Goal: Task Accomplishment & Management: Complete application form

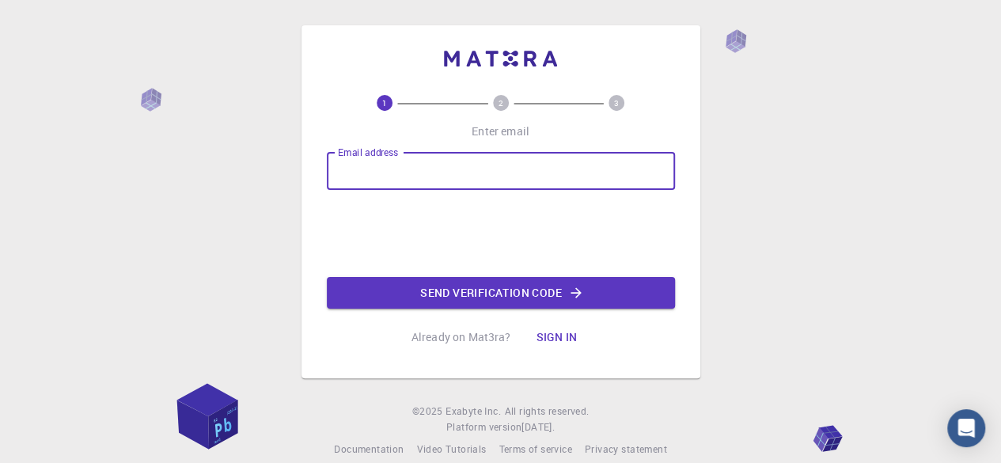
drag, startPoint x: 0, startPoint y: 0, endPoint x: 415, endPoint y: 165, distance: 446.4
click at [415, 165] on input "Email address" at bounding box center [501, 171] width 348 height 38
type input "[EMAIL_ADDRESS][DOMAIN_NAME]"
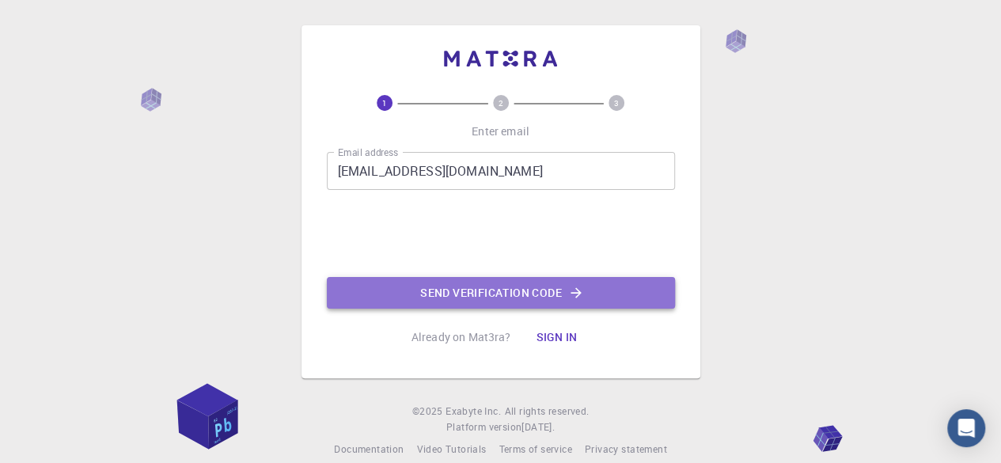
click at [469, 286] on button "Send verification code" at bounding box center [501, 293] width 348 height 32
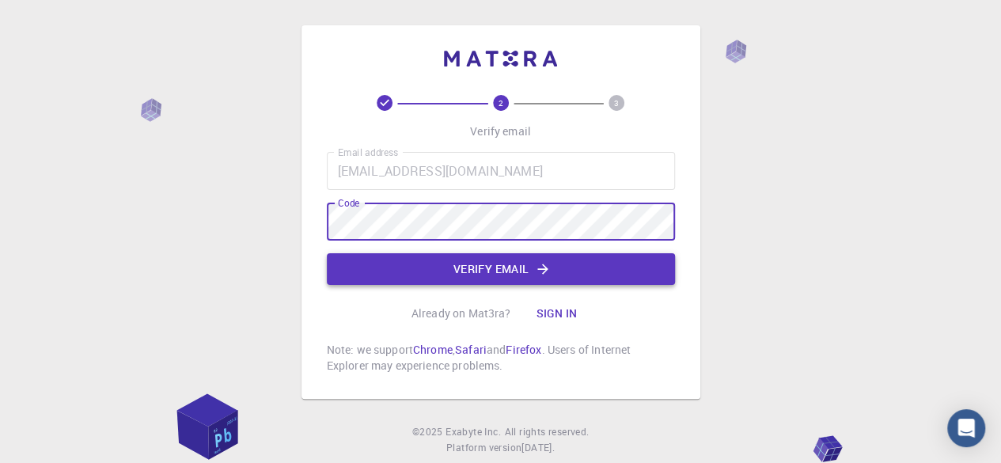
click at [479, 271] on button "Verify email" at bounding box center [501, 269] width 348 height 32
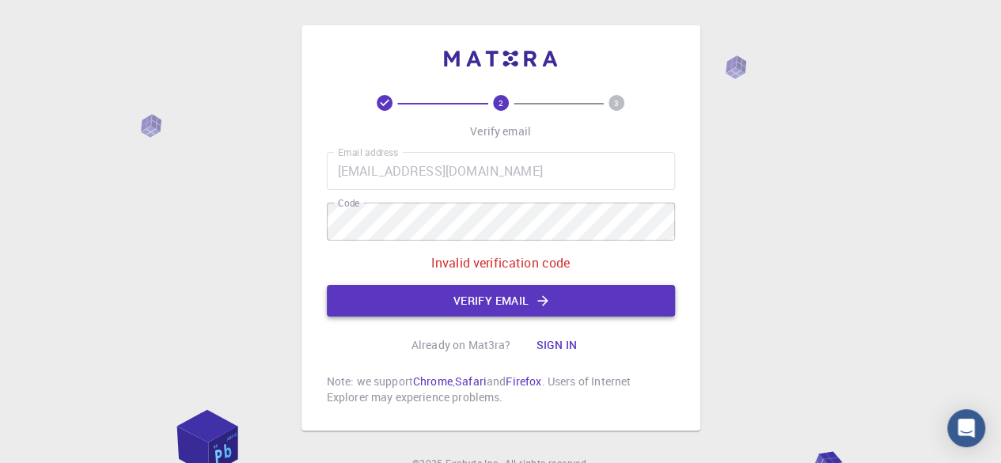
drag, startPoint x: 525, startPoint y: 282, endPoint x: 516, endPoint y: 295, distance: 15.4
click at [516, 295] on div "Email address [EMAIL_ADDRESS][DOMAIN_NAME] Email address Code Code Invalid veri…" at bounding box center [501, 234] width 348 height 165
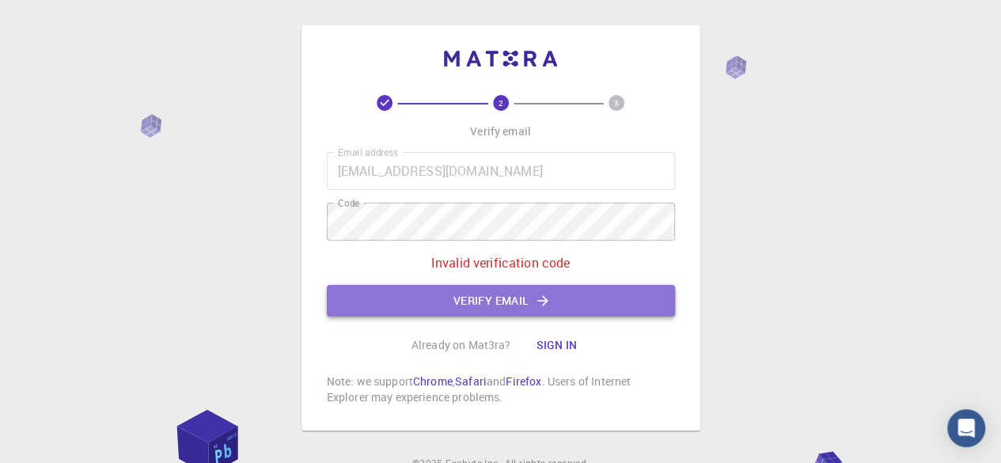
click at [516, 295] on button "Verify email" at bounding box center [501, 301] width 348 height 32
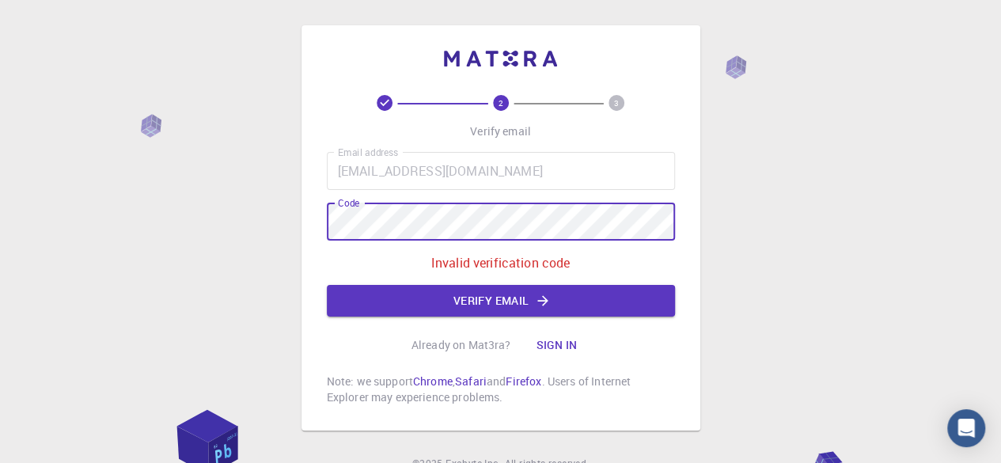
click at [302, 215] on div "2 3 Verify email Email address [EMAIL_ADDRESS][DOMAIN_NAME] Email address Code …" at bounding box center [500, 227] width 399 height 405
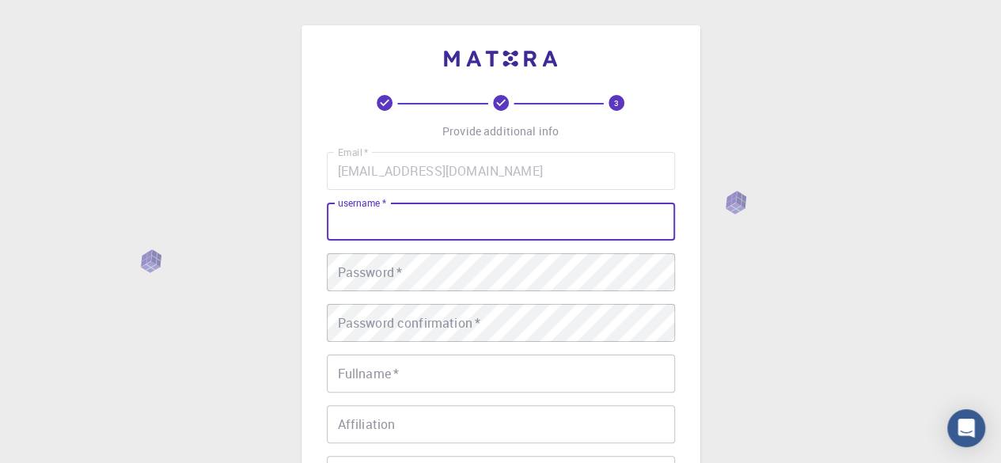
click at [389, 219] on input "username   *" at bounding box center [501, 222] width 348 height 38
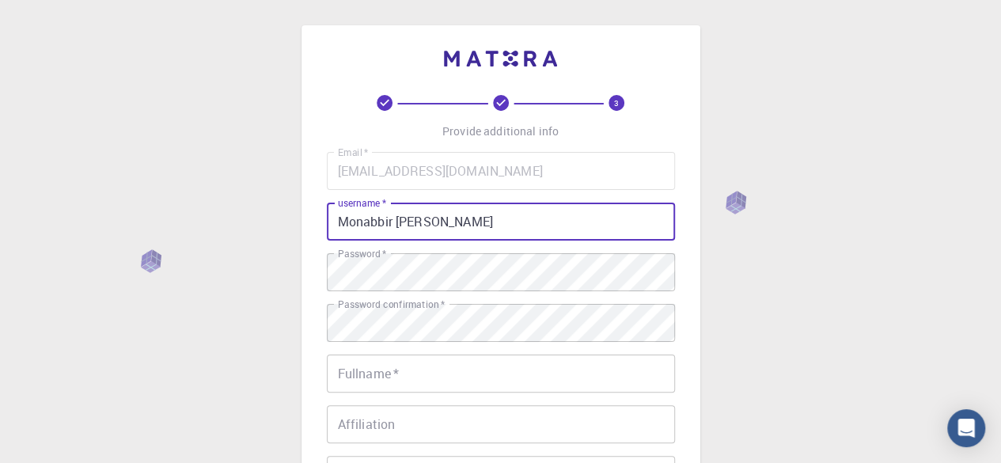
drag, startPoint x: 435, startPoint y: 233, endPoint x: 399, endPoint y: 237, distance: 36.7
click at [399, 237] on input "Monabbir [PERSON_NAME]" at bounding box center [501, 222] width 348 height 38
type input "Monabbir"
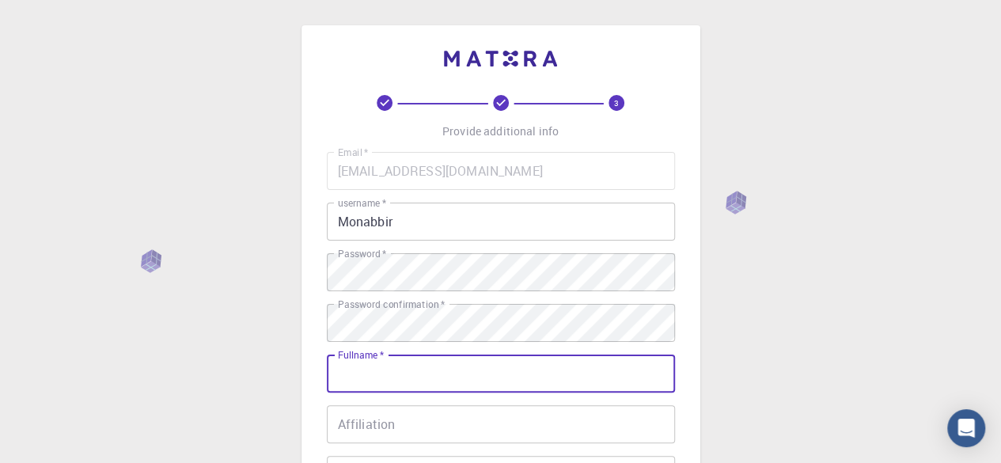
click at [383, 381] on input "Fullname   *" at bounding box center [501, 373] width 348 height 38
paste input "Monabbir [PERSON_NAME]"
type input "Monabbir [PERSON_NAME]"
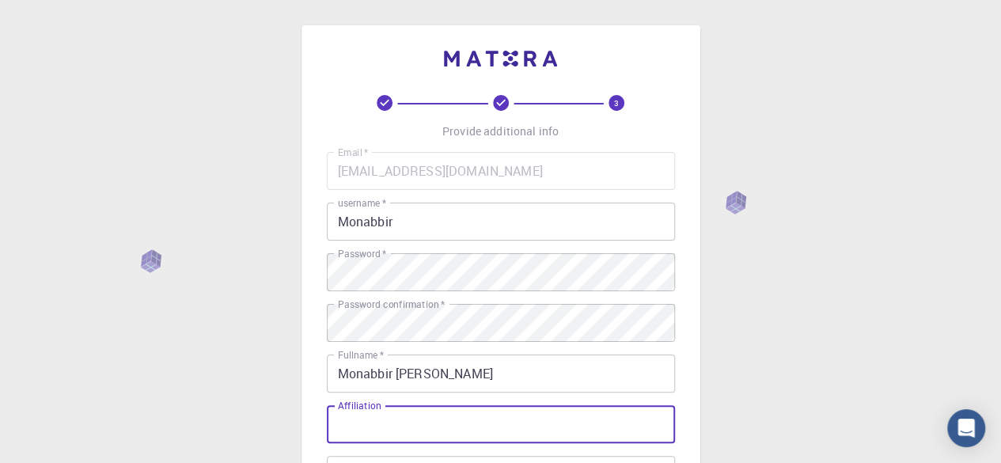
click at [370, 433] on input "Affiliation" at bounding box center [501, 424] width 348 height 38
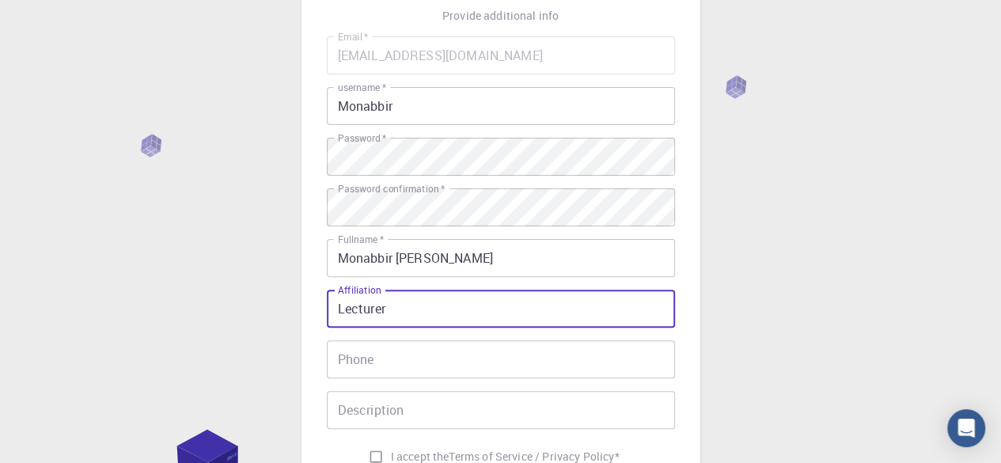
scroll to position [117, 0]
type input "Lecturer"
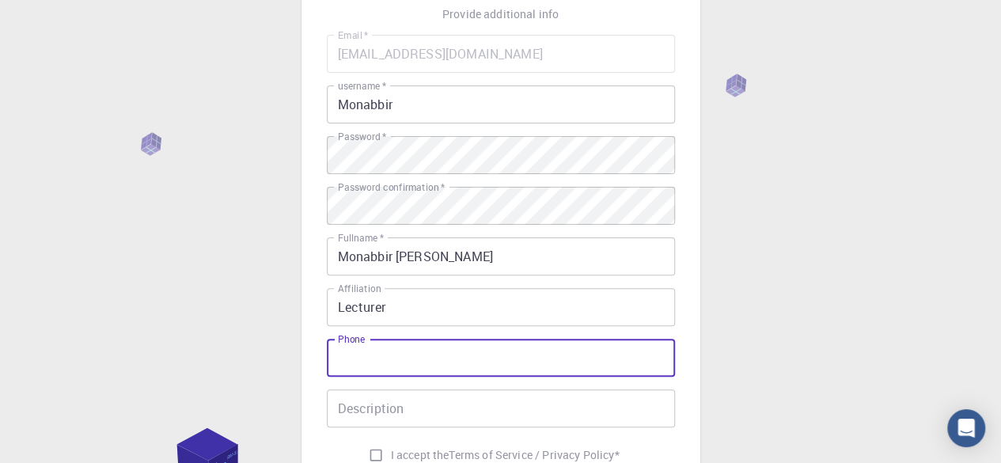
click at [385, 371] on input "Phone" at bounding box center [501, 358] width 348 height 38
click at [337, 365] on input "01791014240" at bounding box center [501, 358] width 348 height 38
type input "[PHONE_NUMBER]"
click at [366, 403] on input "Description" at bounding box center [501, 408] width 348 height 38
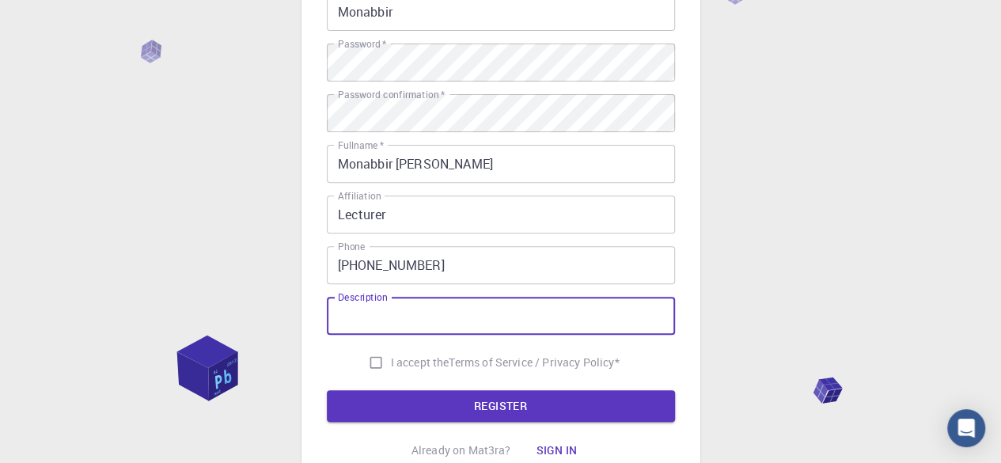
scroll to position [210, 0]
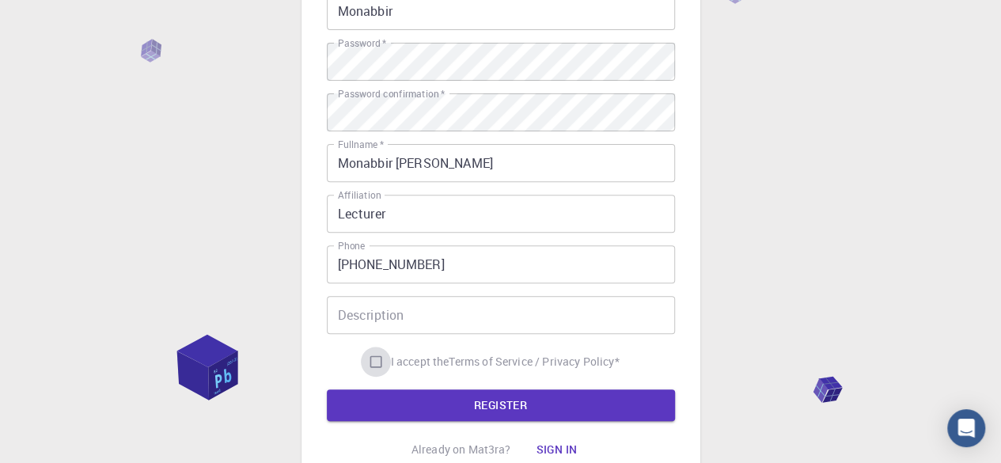
click at [369, 360] on input "I accept the Terms of Service / Privacy Policy *" at bounding box center [376, 362] width 30 height 30
checkbox input "true"
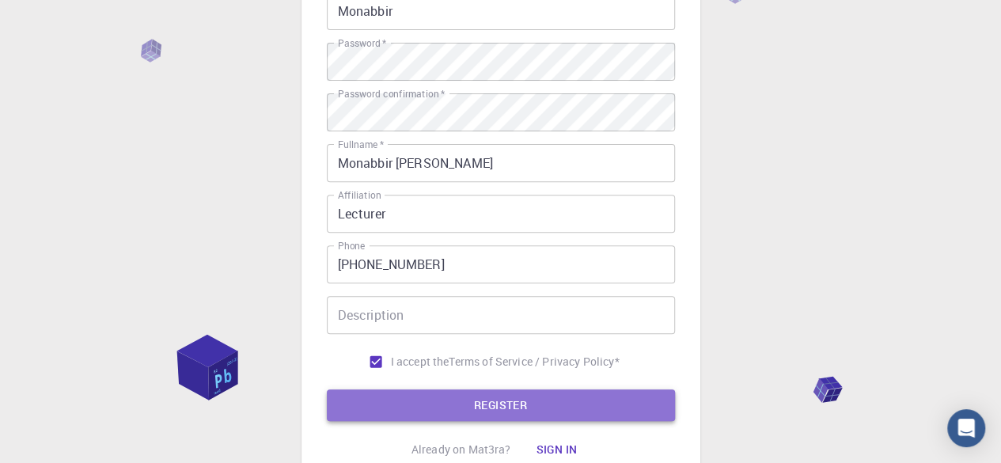
click at [468, 395] on button "REGISTER" at bounding box center [501, 405] width 348 height 32
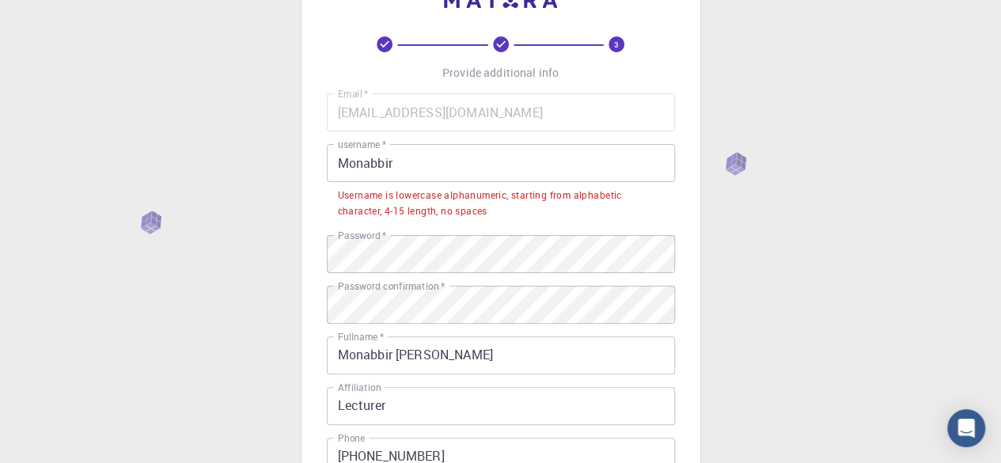
scroll to position [57, 0]
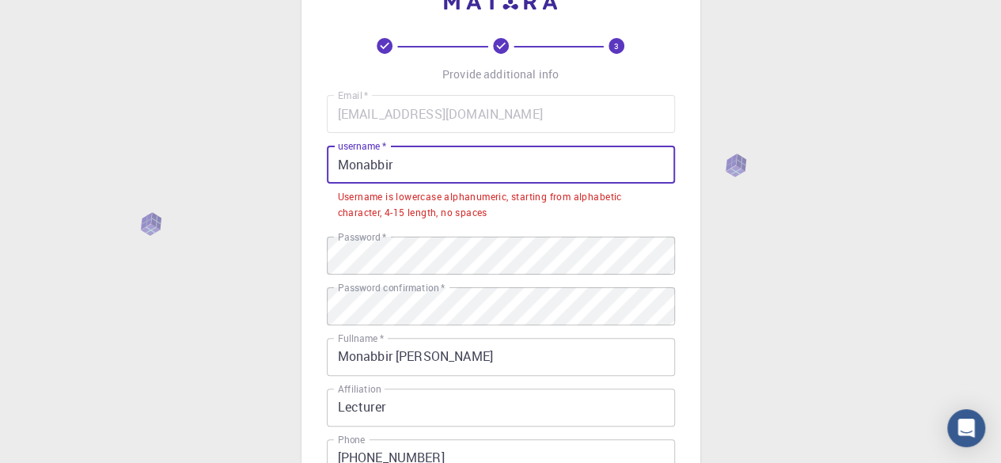
click at [400, 161] on input "Monabbir" at bounding box center [501, 165] width 348 height 38
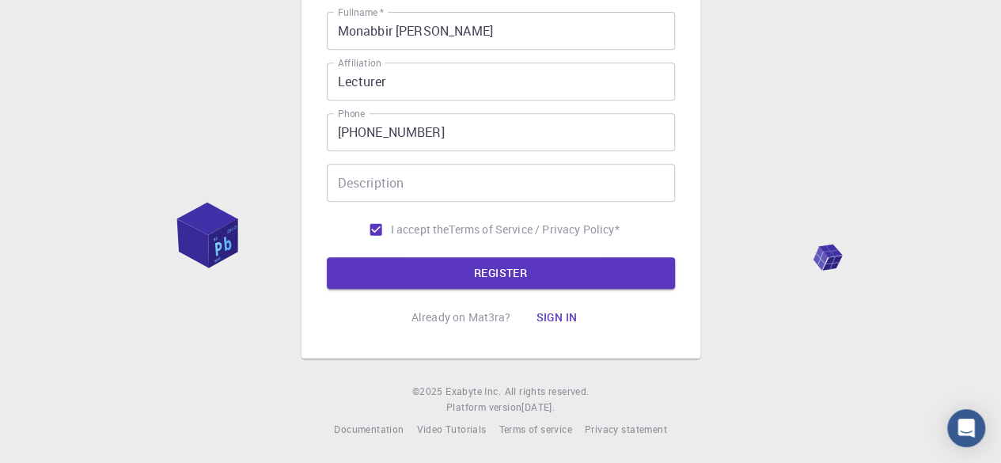
scroll to position [343, 0]
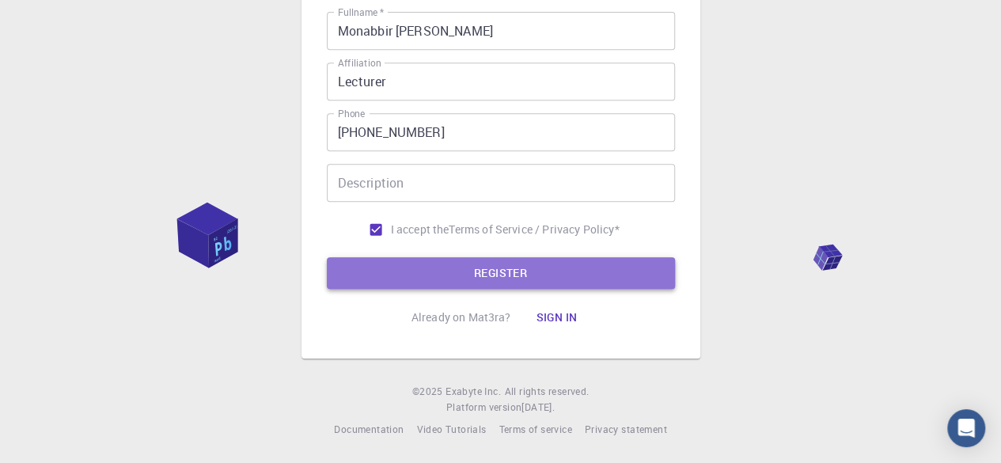
click at [522, 266] on button "REGISTER" at bounding box center [501, 273] width 348 height 32
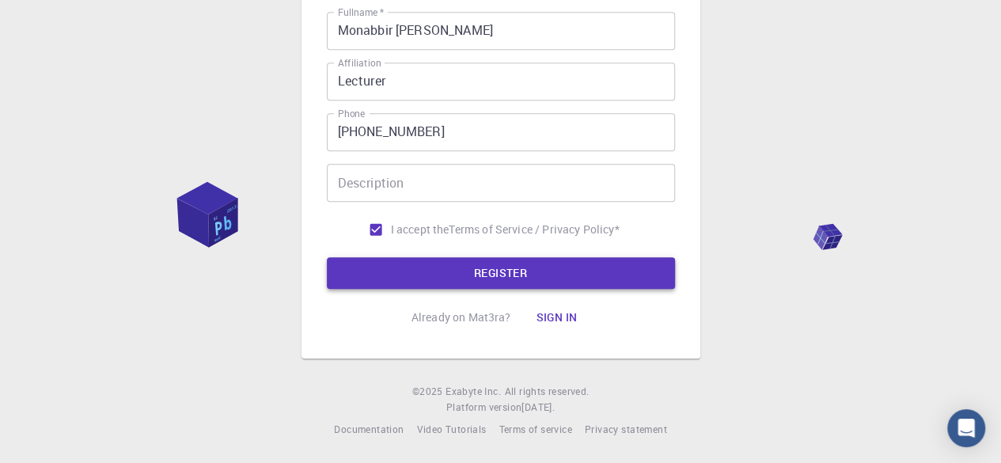
click at [522, 266] on button "REGISTER" at bounding box center [501, 273] width 348 height 32
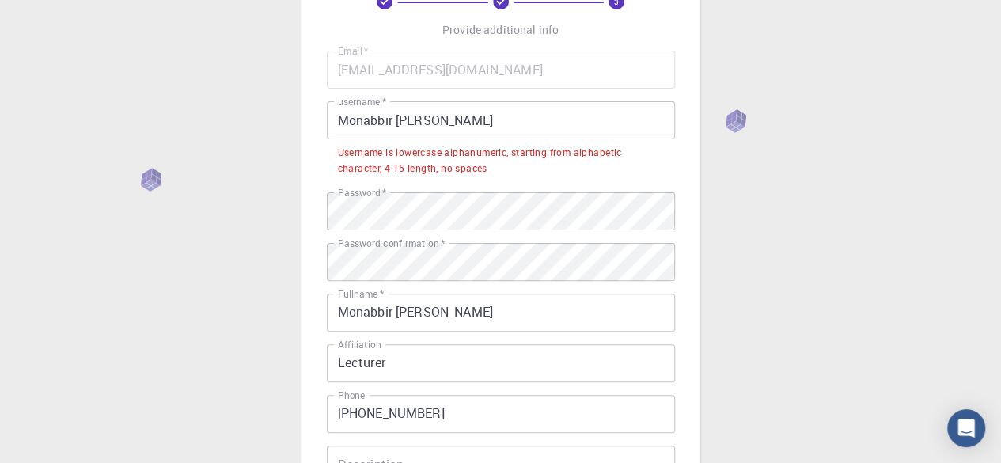
scroll to position [0, 0]
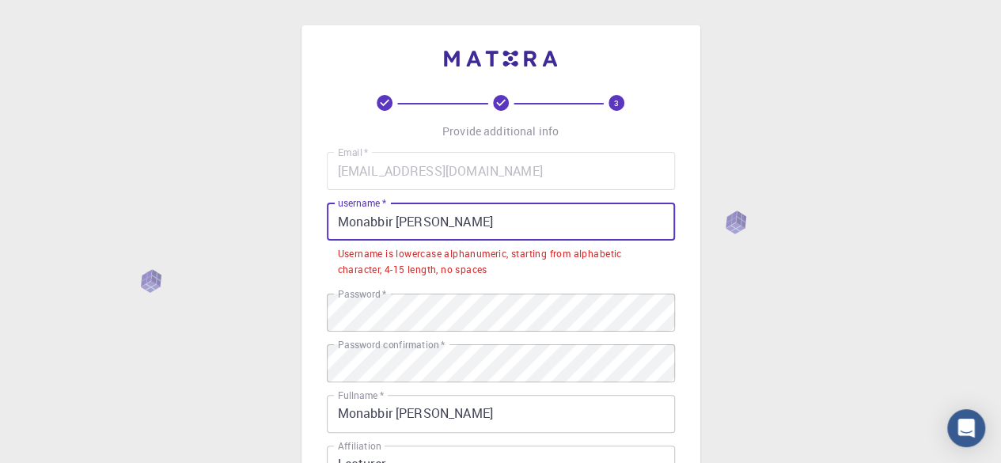
drag, startPoint x: 454, startPoint y: 213, endPoint x: 263, endPoint y: 227, distance: 192.0
click at [263, 227] on div "3 Provide additional info Email   * [EMAIL_ADDRESS][DOMAIN_NAME] Email   * user…" at bounding box center [500, 423] width 1001 height 846
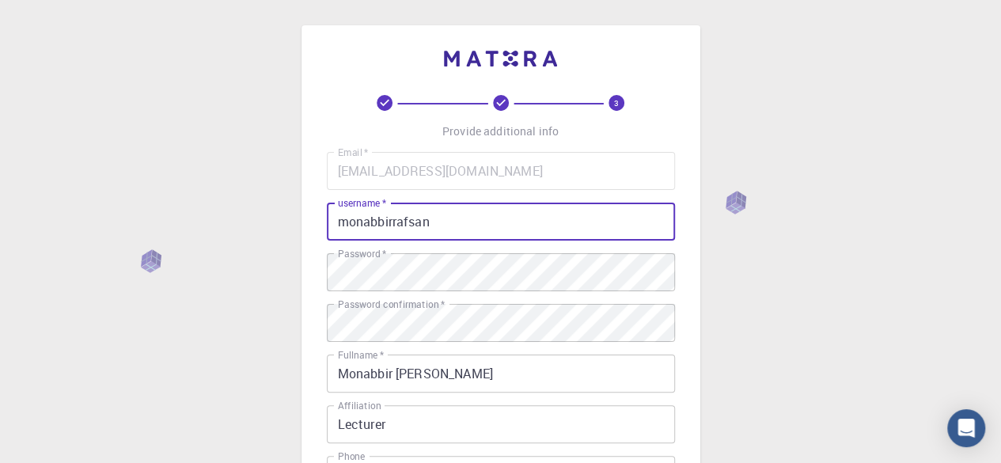
type input "monabbirrafsan"
click at [353, 219] on input "monabbirrafsan" at bounding box center [501, 222] width 348 height 38
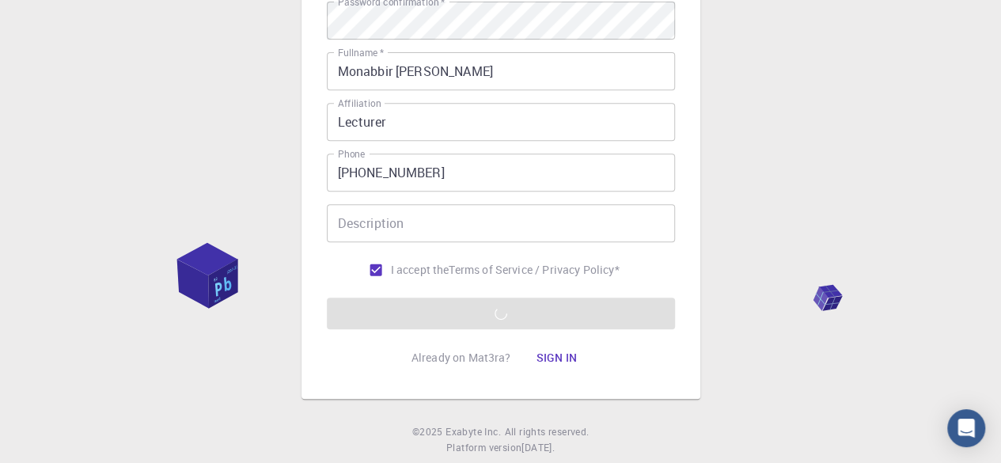
scroll to position [303, 0]
click at [456, 309] on form "Email   * [EMAIL_ADDRESS][DOMAIN_NAME] Email   * username   * monabbirrafsan us…" at bounding box center [501, 88] width 348 height 479
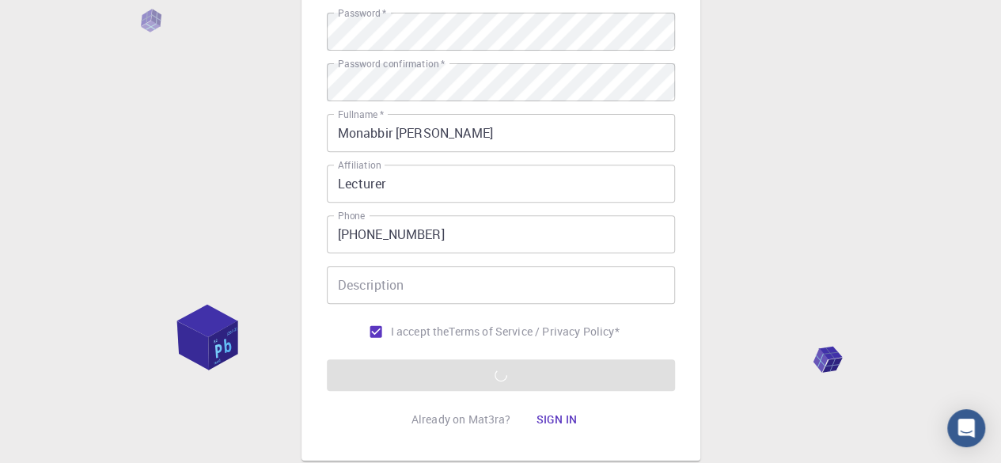
scroll to position [240, 0]
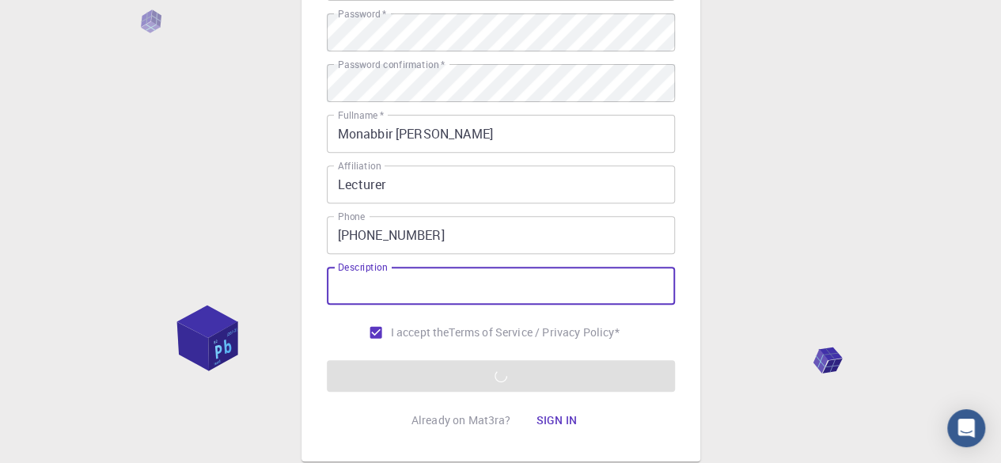
click at [411, 284] on input "Description" at bounding box center [501, 286] width 348 height 38
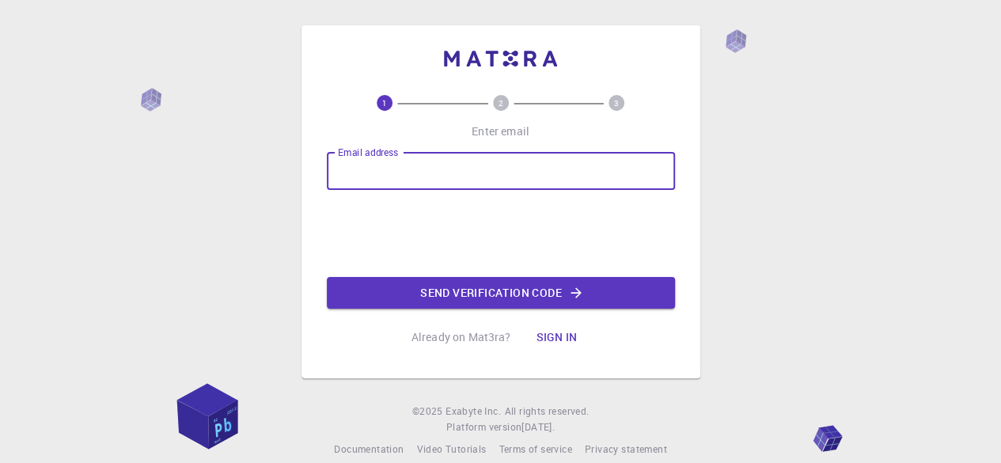
click at [450, 173] on input "Email address" at bounding box center [501, 171] width 348 height 38
type input "[EMAIL_ADDRESS][DOMAIN_NAME]"
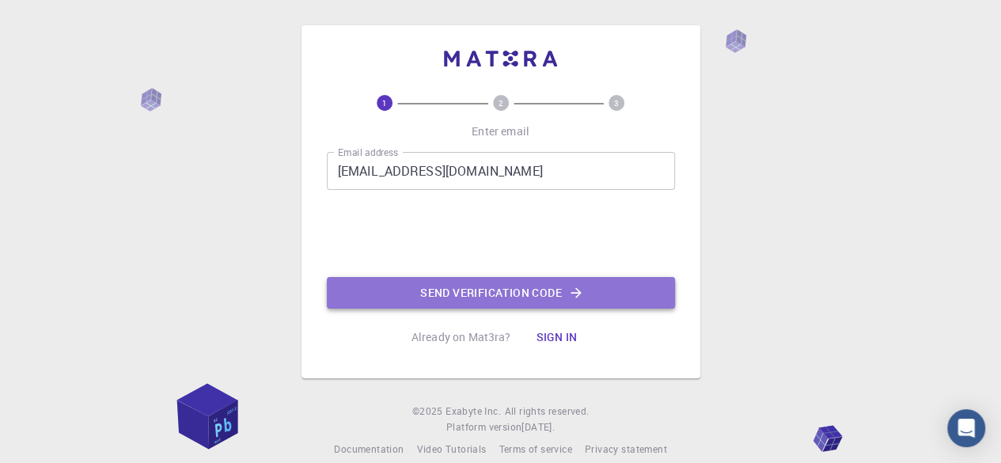
click at [443, 284] on button "Send verification code" at bounding box center [501, 293] width 348 height 32
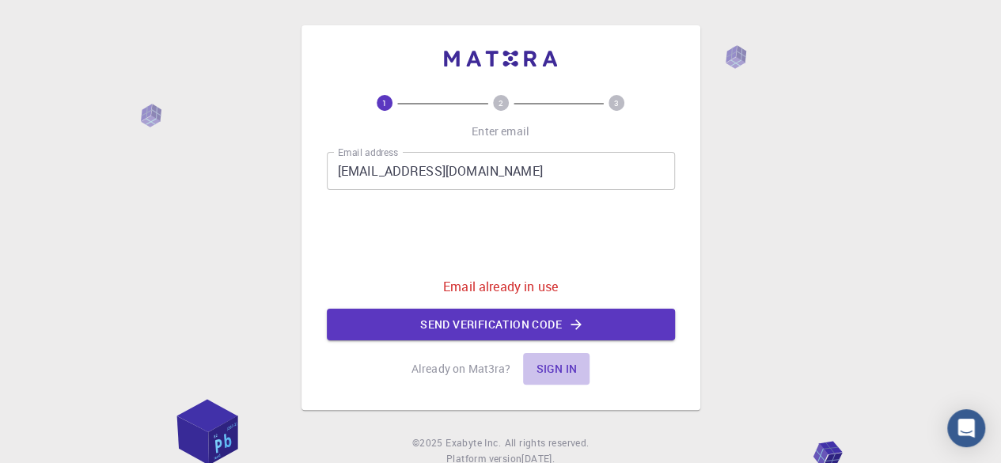
click at [568, 369] on button "Sign in" at bounding box center [556, 369] width 66 height 32
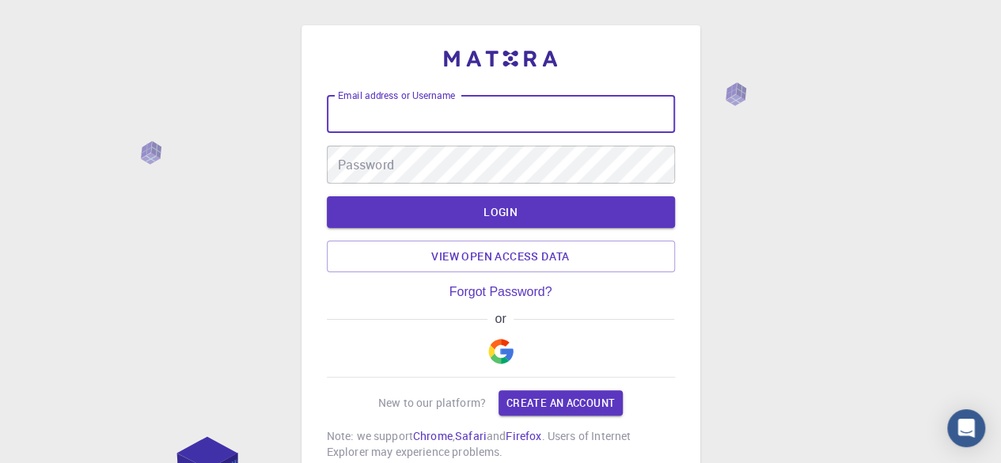
click at [472, 119] on input "Email address or Username" at bounding box center [501, 114] width 348 height 38
paste input "Monabbir [PERSON_NAME]"
type input "Monabbir [PERSON_NAME]"
type input "[EMAIL_ADDRESS][DOMAIN_NAME]"
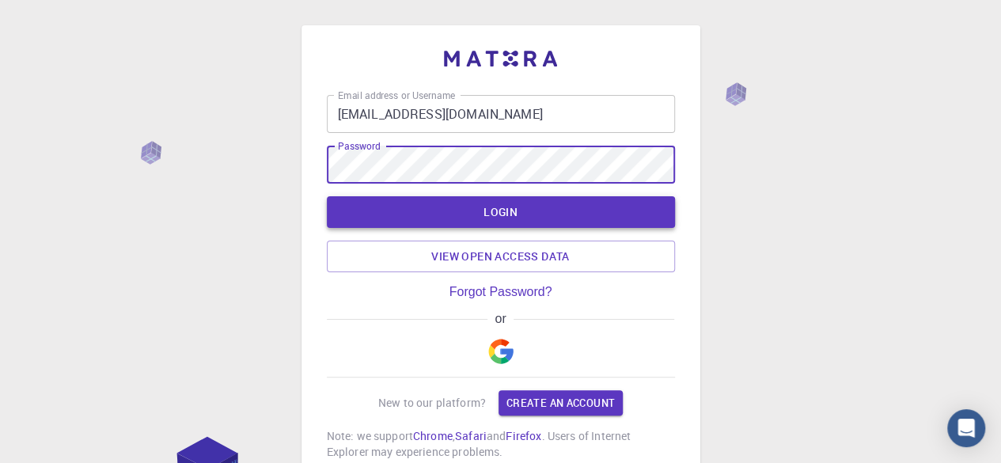
click at [486, 216] on button "LOGIN" at bounding box center [501, 212] width 348 height 32
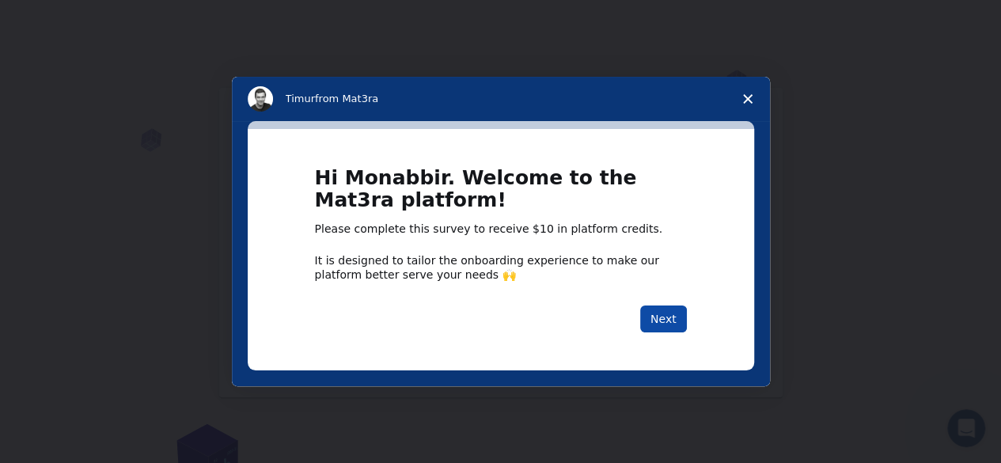
click at [660, 313] on button "Next" at bounding box center [663, 318] width 47 height 27
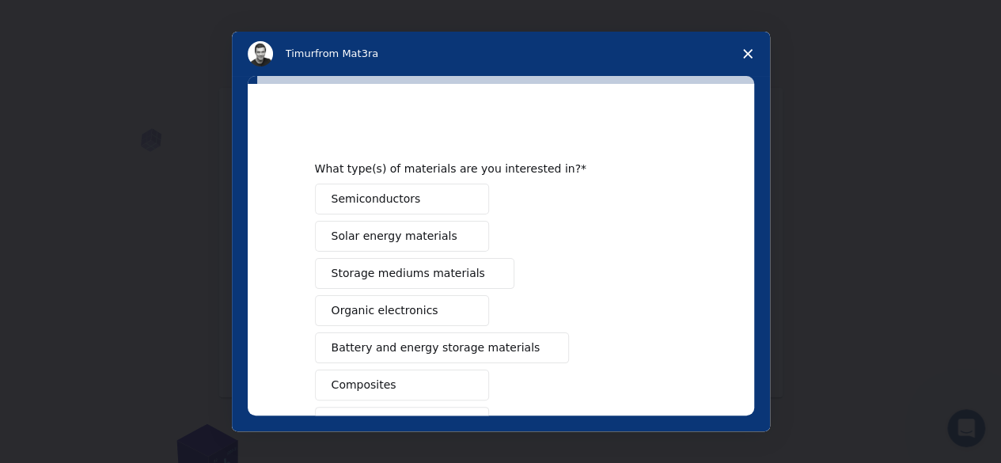
click at [452, 209] on button "Semiconductors" at bounding box center [402, 199] width 174 height 31
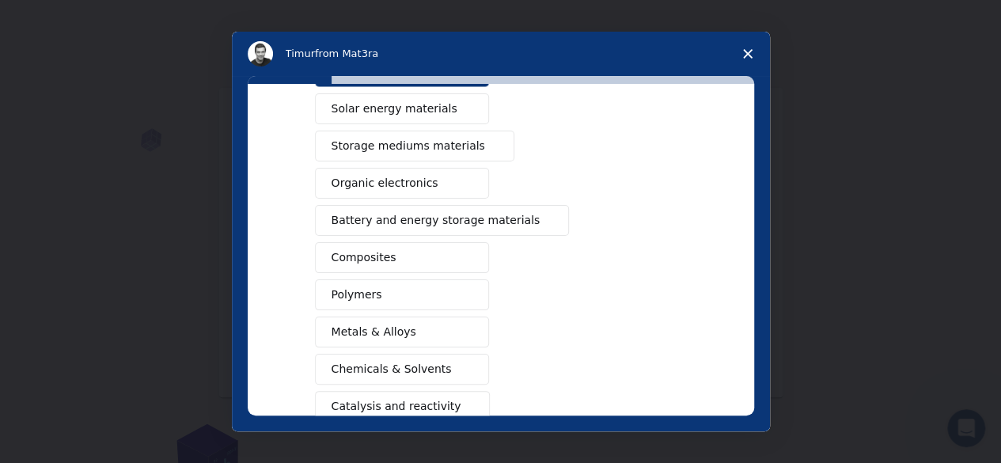
scroll to position [128, 0]
click at [414, 252] on button "Composites" at bounding box center [402, 256] width 174 height 31
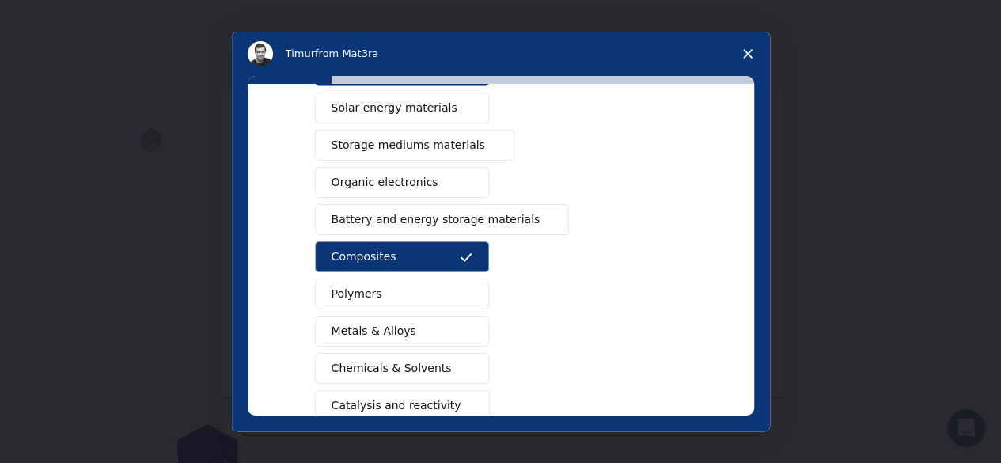
click at [398, 328] on span "Metals & Alloys" at bounding box center [374, 331] width 85 height 17
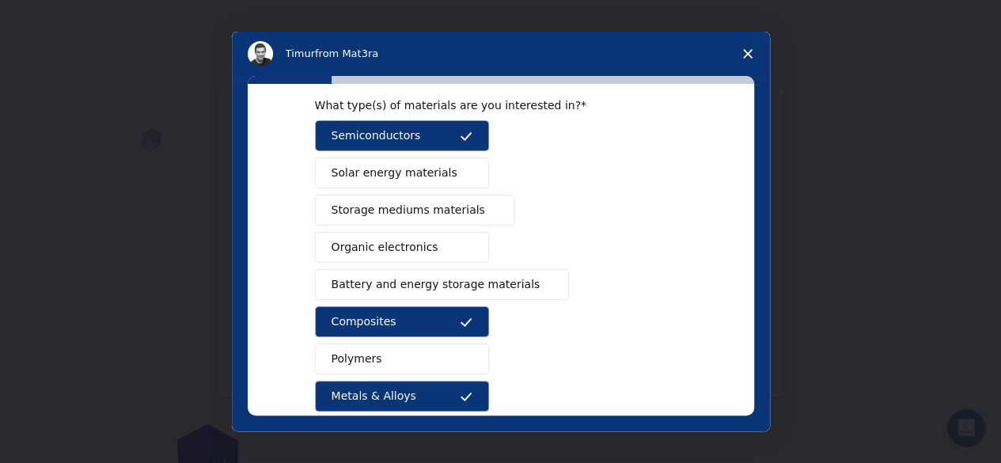
scroll to position [62, 0]
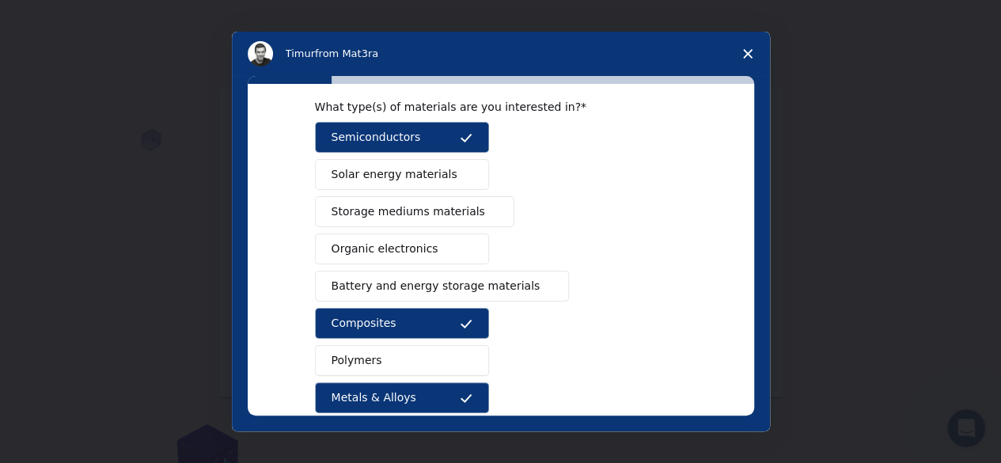
click at [353, 168] on span "Solar energy materials" at bounding box center [395, 174] width 126 height 17
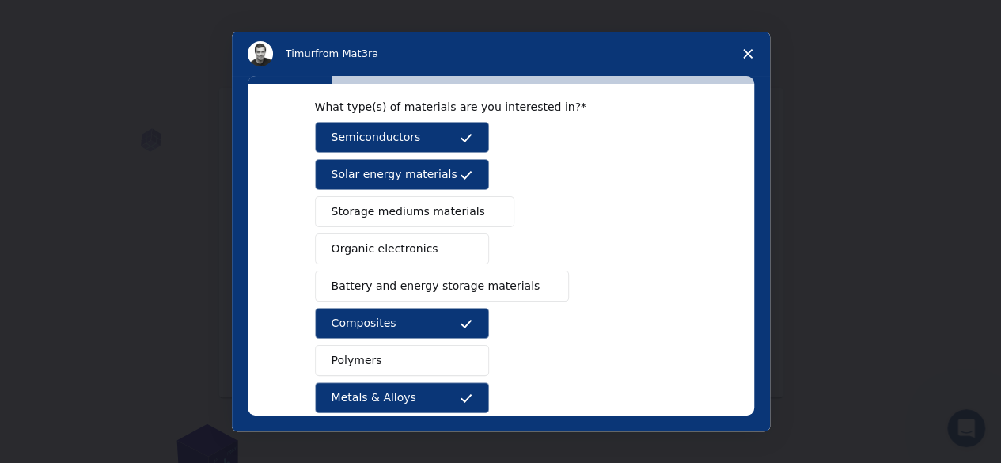
scroll to position [294, 0]
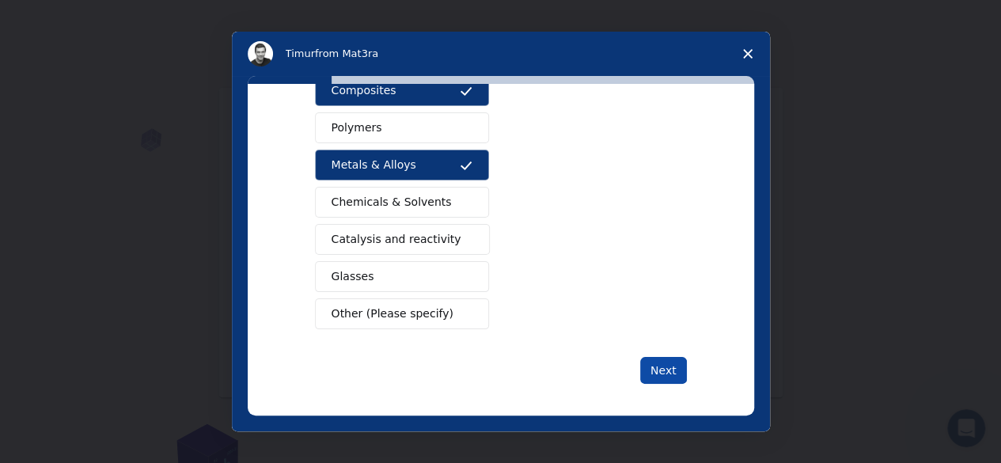
click at [649, 357] on button "Next" at bounding box center [663, 370] width 47 height 27
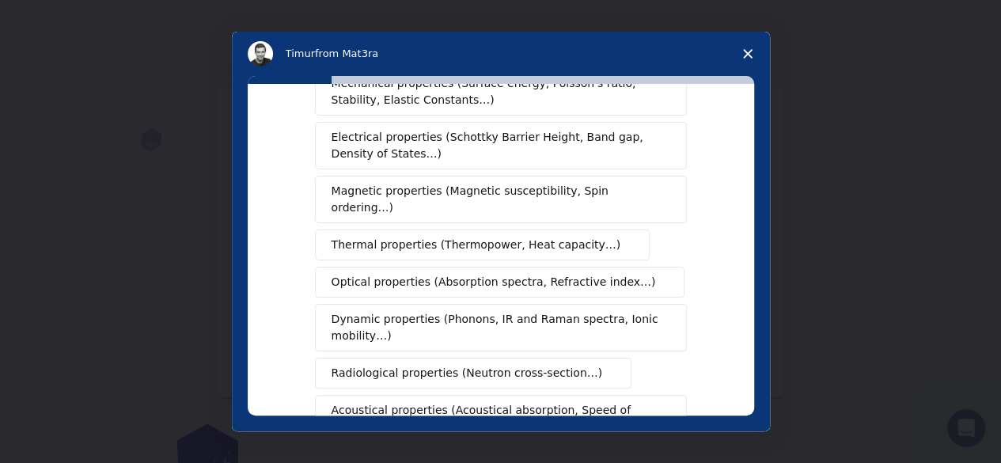
scroll to position [98, 0]
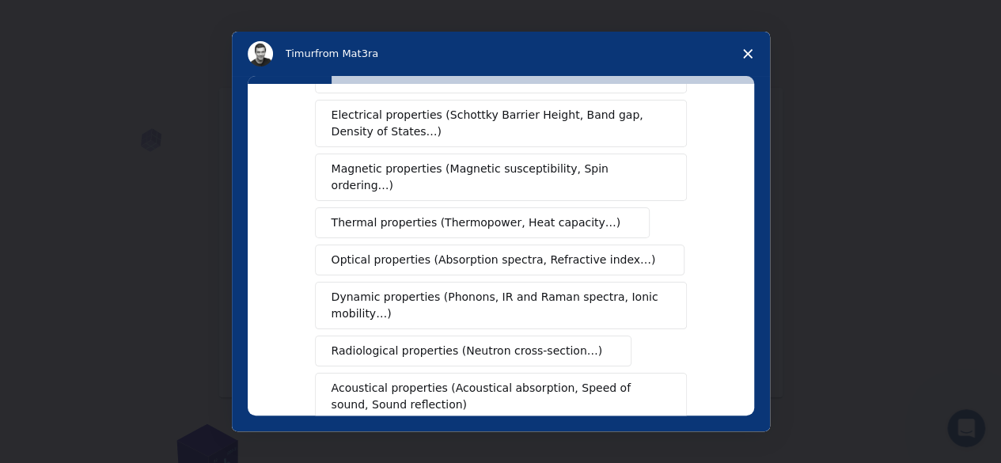
drag, startPoint x: 649, startPoint y: 355, endPoint x: 532, endPoint y: 235, distance: 167.3
click at [532, 235] on div "Mechanical properties (Surface energy, Poisson's ratio, Stability, Elastic Cons…" at bounding box center [501, 278] width 372 height 465
click at [532, 252] on span "Optical properties (Absorption spectra, Refractive index…)" at bounding box center [494, 260] width 324 height 17
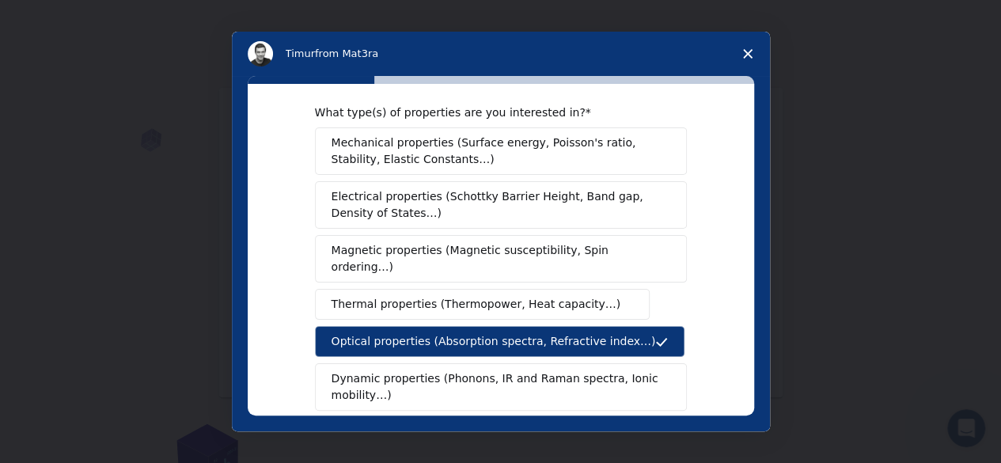
scroll to position [0, 0]
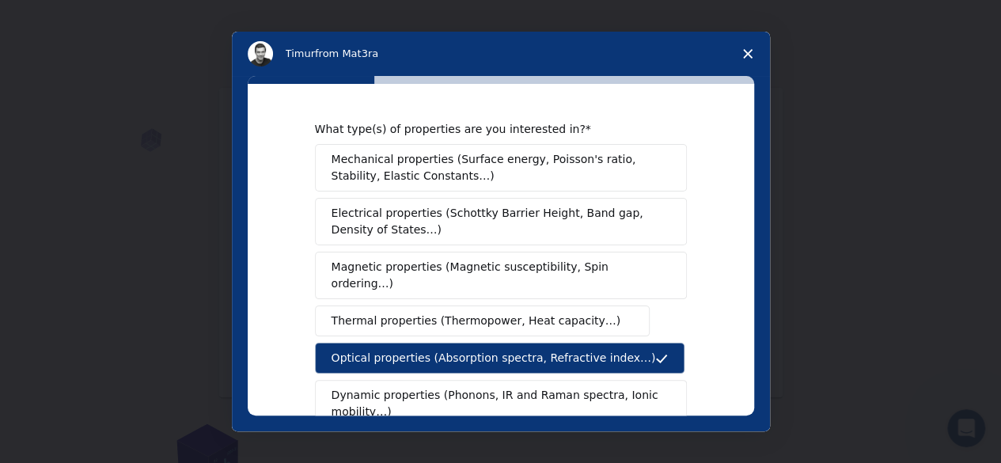
click at [551, 231] on span "Electrical properties (Schottky Barrier Height, Band gap, Density of States…)" at bounding box center [496, 221] width 329 height 33
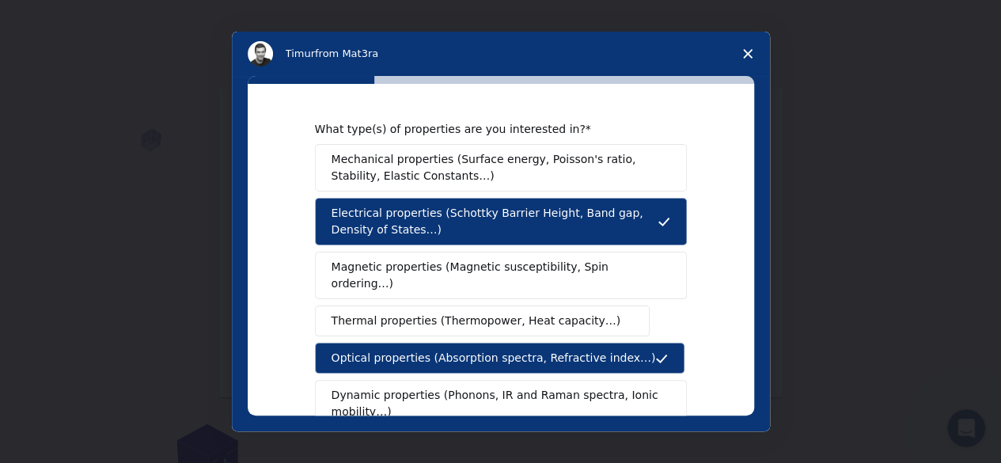
scroll to position [38, 0]
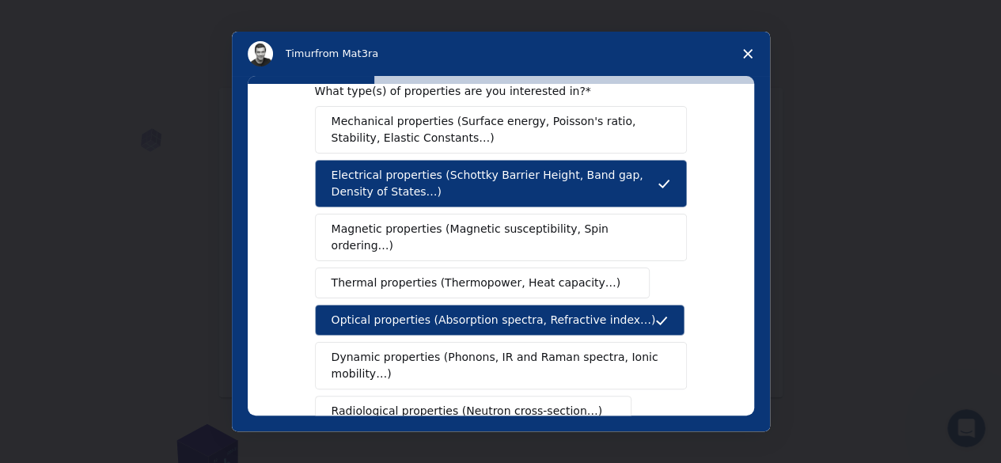
click at [551, 231] on span "Magnetic properties (Magnetic susceptibility, Spin ordering…)" at bounding box center [495, 237] width 327 height 33
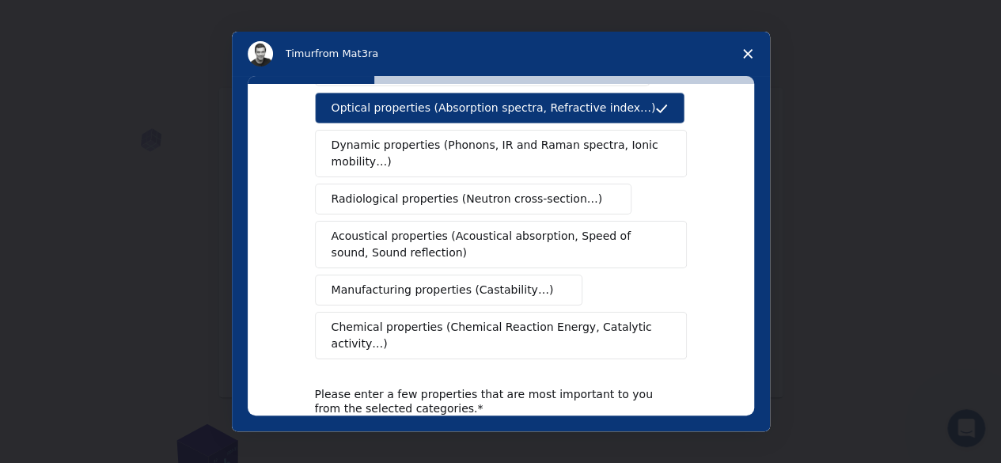
scroll to position [273, 0]
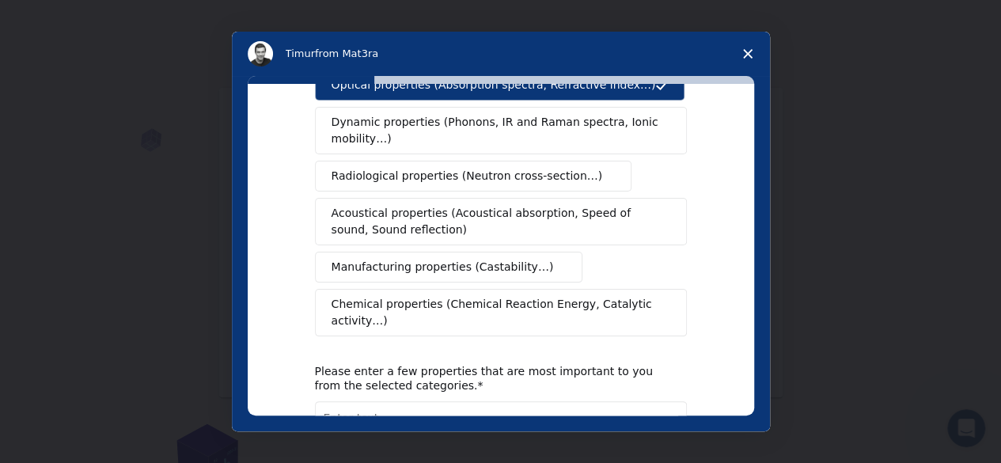
click at [476, 296] on span "Chemical properties (Chemical Reaction Energy, Catalytic activity…)" at bounding box center [496, 312] width 328 height 33
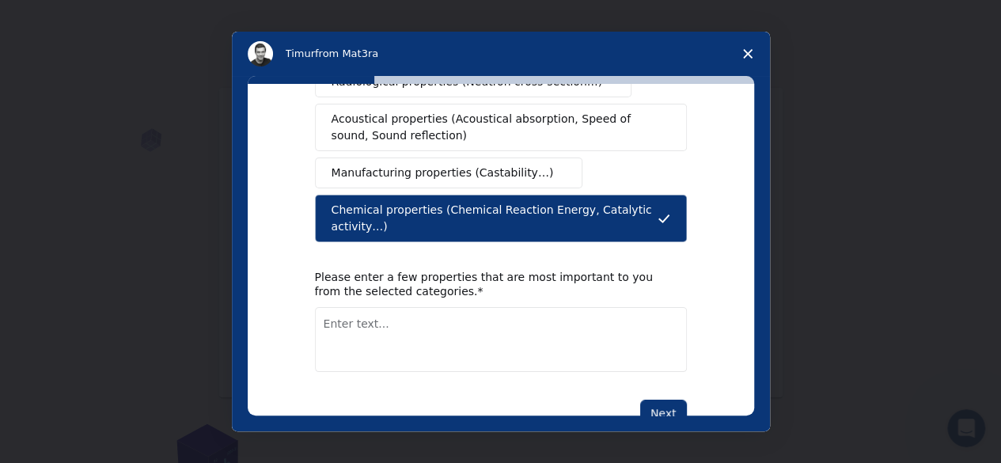
scroll to position [368, 0]
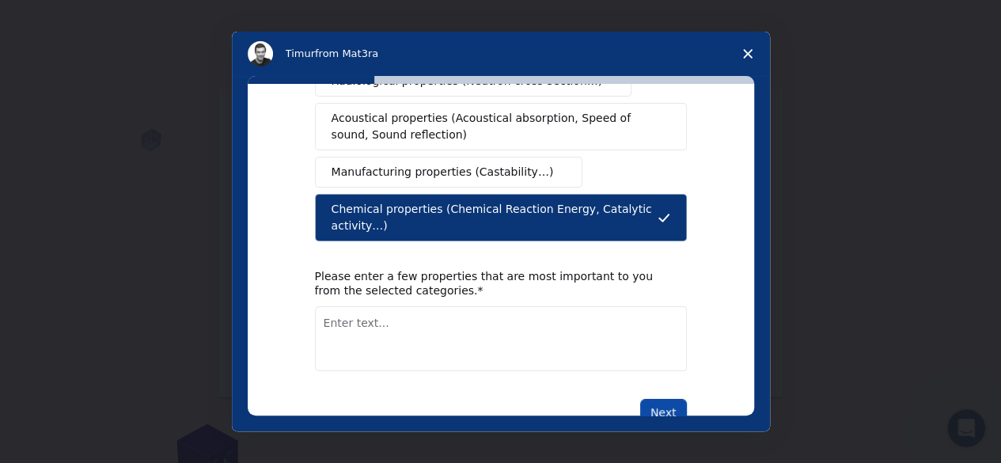
click at [654, 399] on button "Next" at bounding box center [663, 412] width 47 height 27
click at [518, 310] on textarea "Enter text..." at bounding box center [501, 338] width 372 height 65
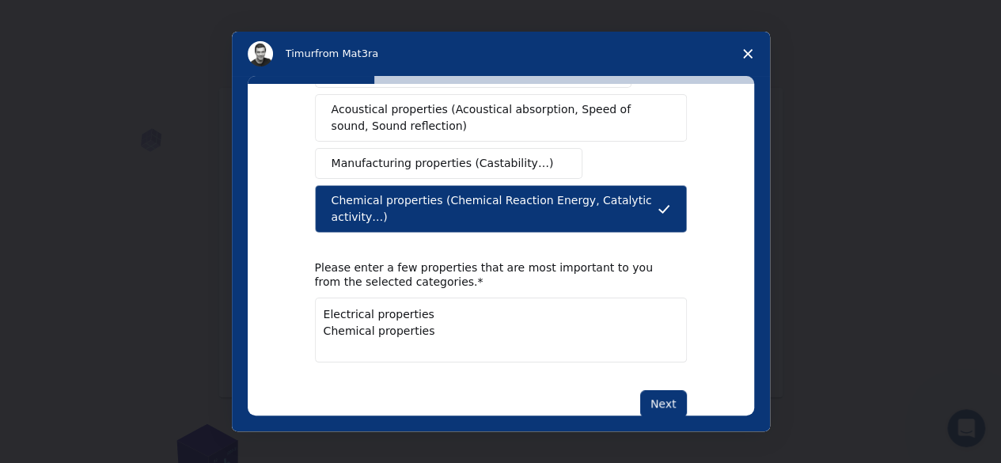
scroll to position [359, 0]
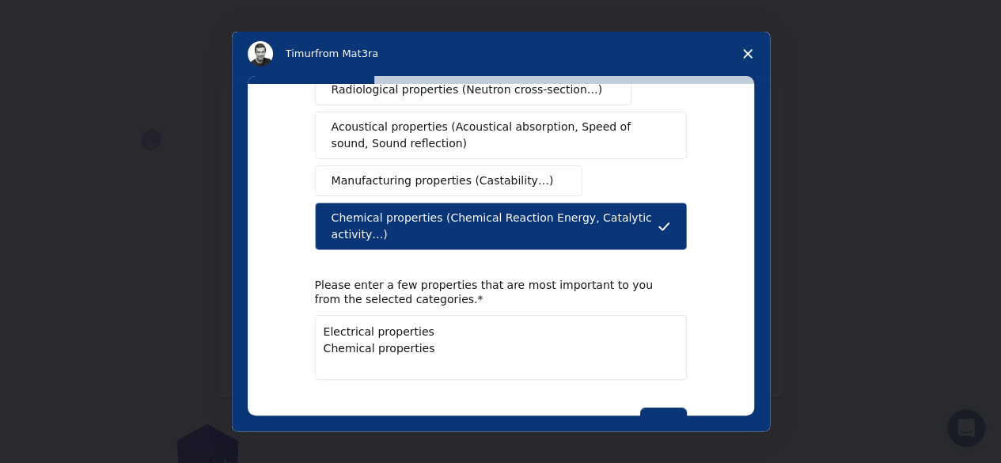
drag, startPoint x: 440, startPoint y: 298, endPoint x: 315, endPoint y: 296, distance: 125.0
click at [315, 315] on textarea "Electrical properties Chemical properties" at bounding box center [501, 347] width 372 height 65
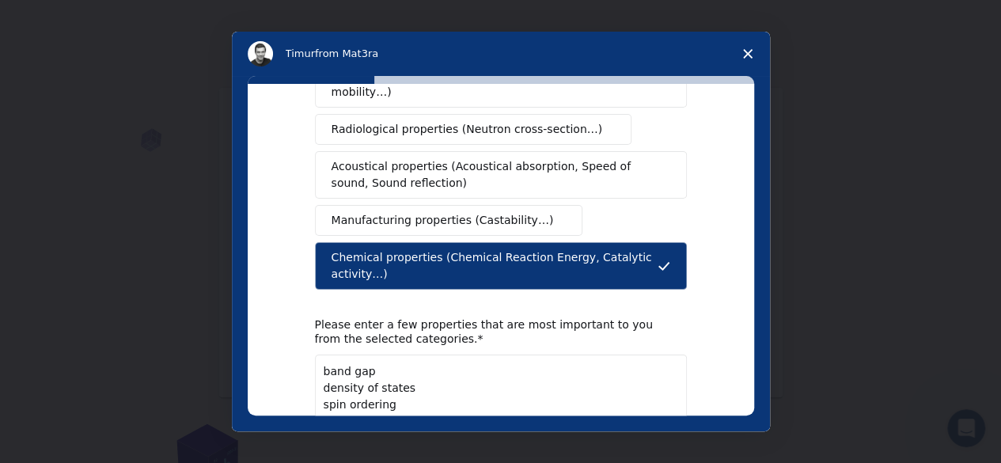
scroll to position [410, 0]
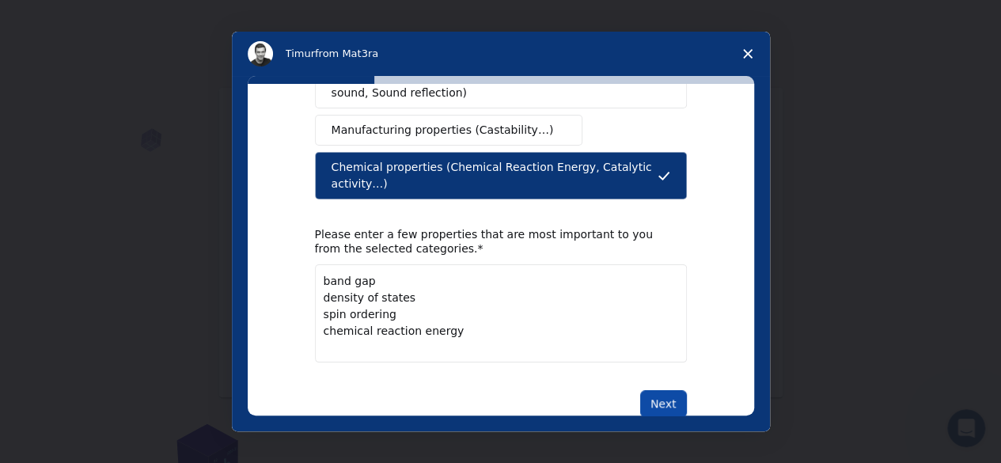
type textarea "band gap density of states spin ordering chemical reaction energy"
click at [661, 390] on button "Next" at bounding box center [663, 403] width 47 height 27
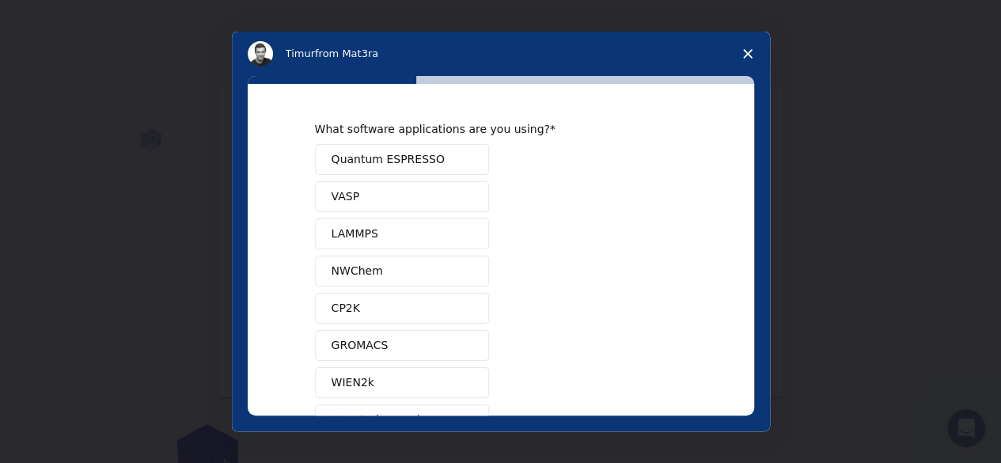
scroll to position [28, 0]
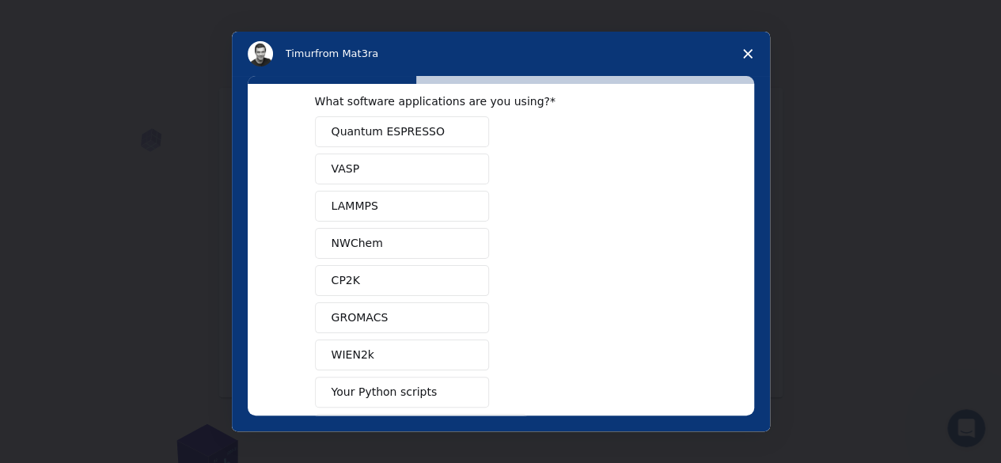
click at [410, 167] on button "VASP" at bounding box center [402, 168] width 174 height 31
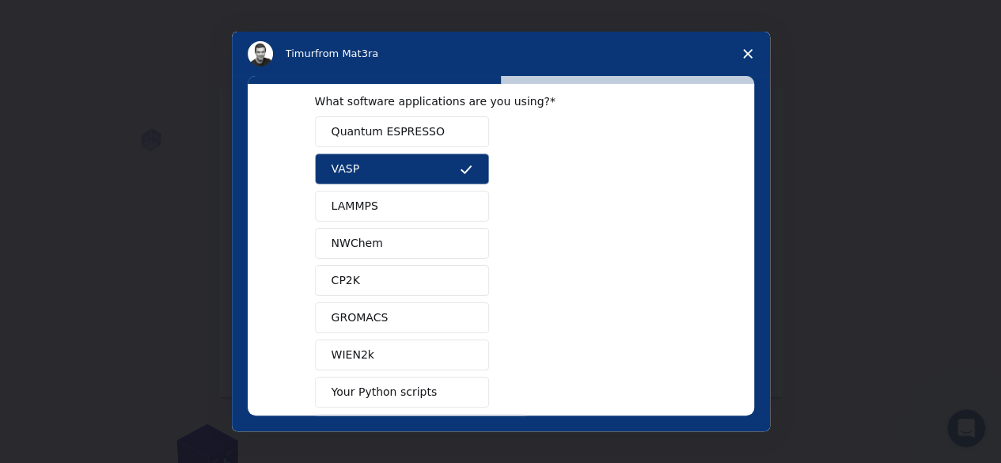
click at [396, 142] on button "Quantum ESPRESSO" at bounding box center [402, 131] width 174 height 31
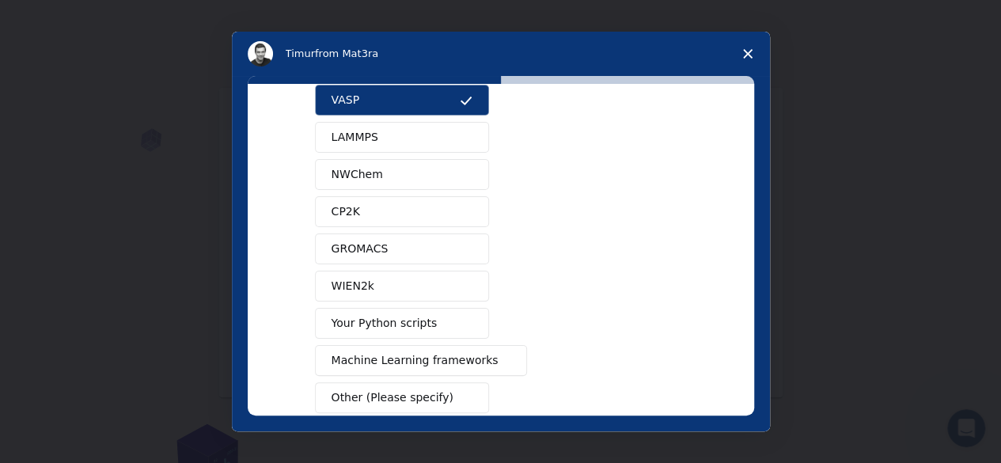
scroll to position [97, 0]
click at [403, 218] on button "CP2K" at bounding box center [402, 210] width 174 height 31
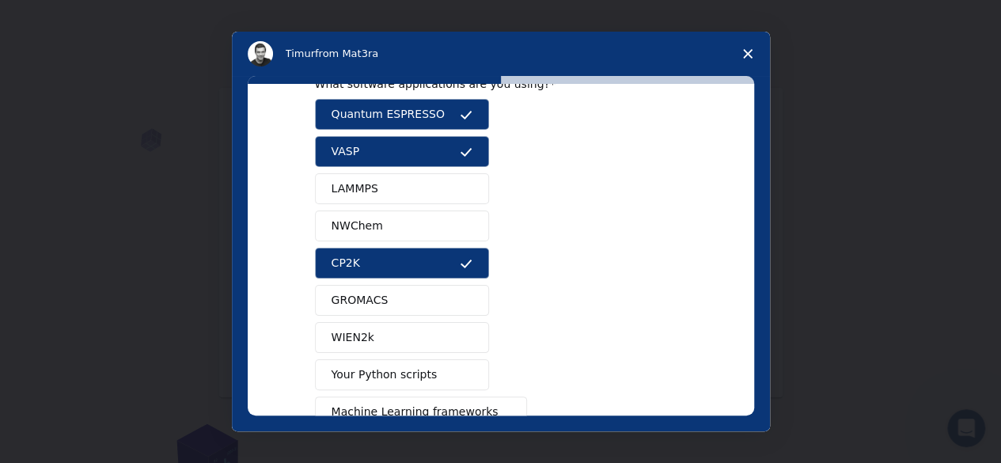
scroll to position [44, 0]
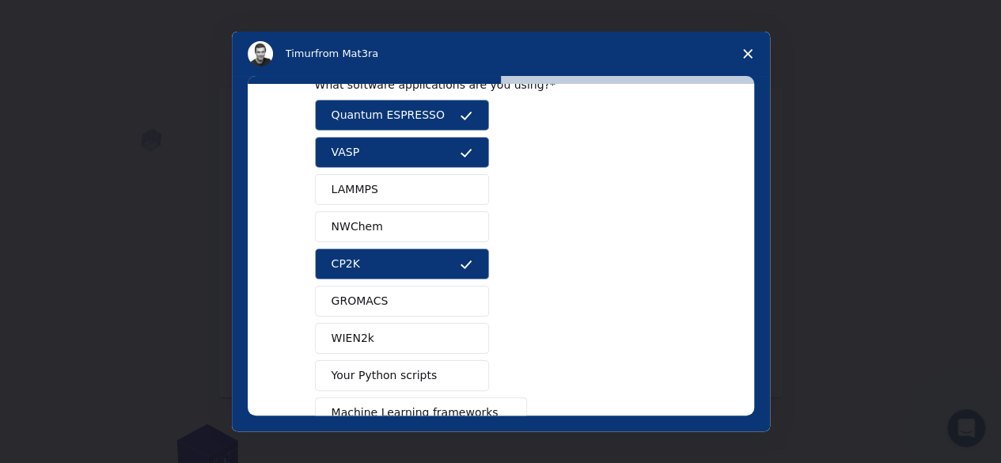
click at [419, 323] on button "WIEN2k" at bounding box center [402, 338] width 174 height 31
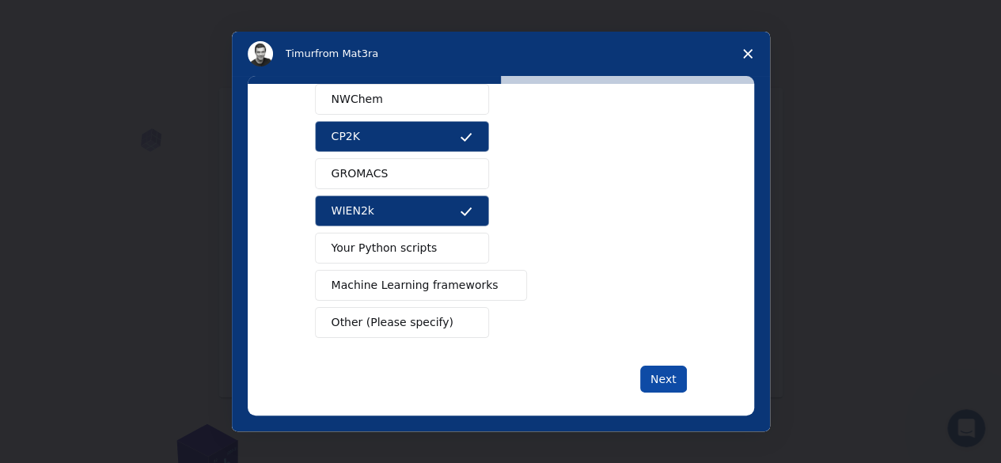
scroll to position [172, 0]
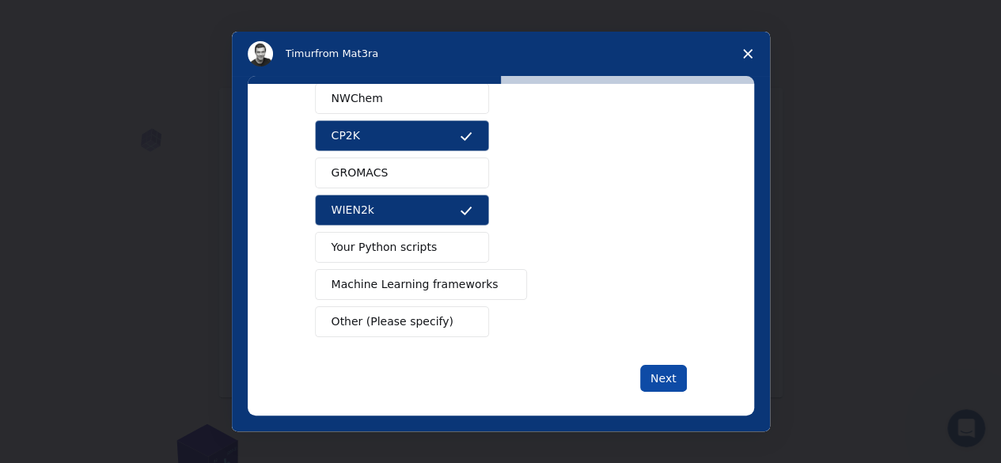
click at [680, 377] on button "Next" at bounding box center [663, 378] width 47 height 27
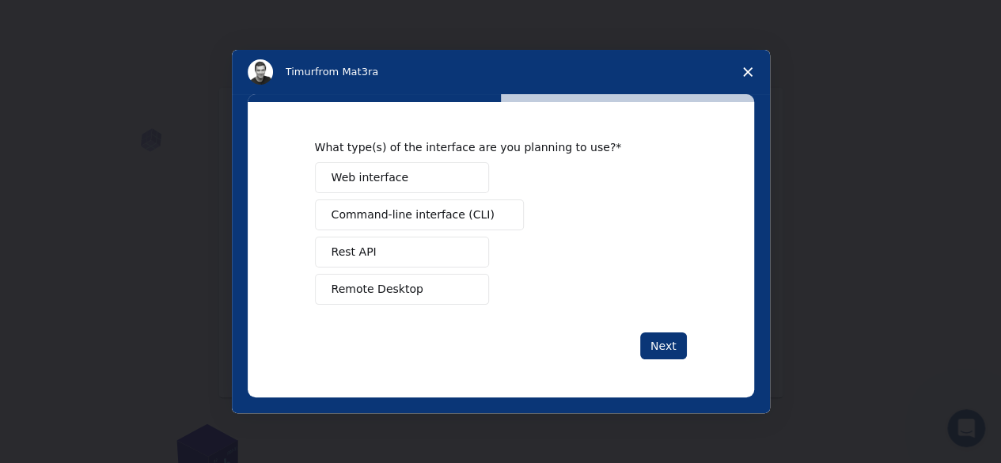
scroll to position [0, 0]
click at [400, 285] on span "Remote Desktop" at bounding box center [378, 289] width 92 height 17
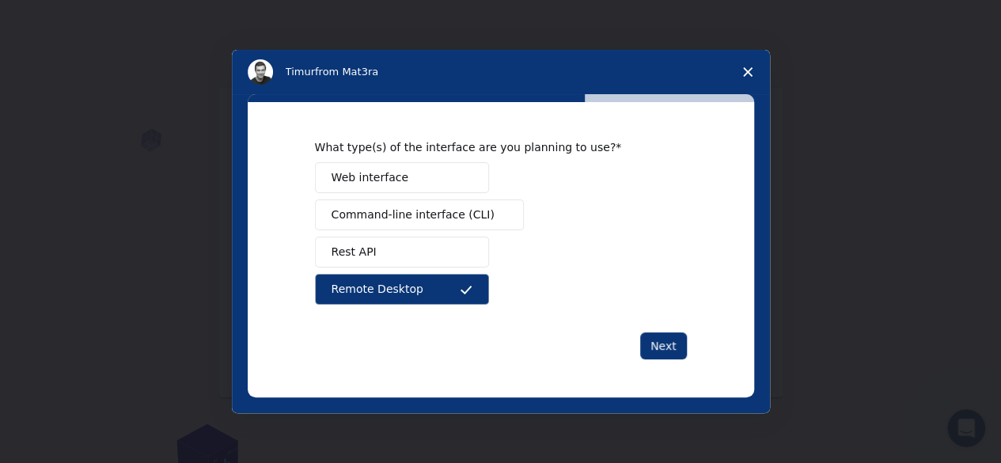
click at [445, 289] on button "Remote Desktop" at bounding box center [402, 289] width 174 height 31
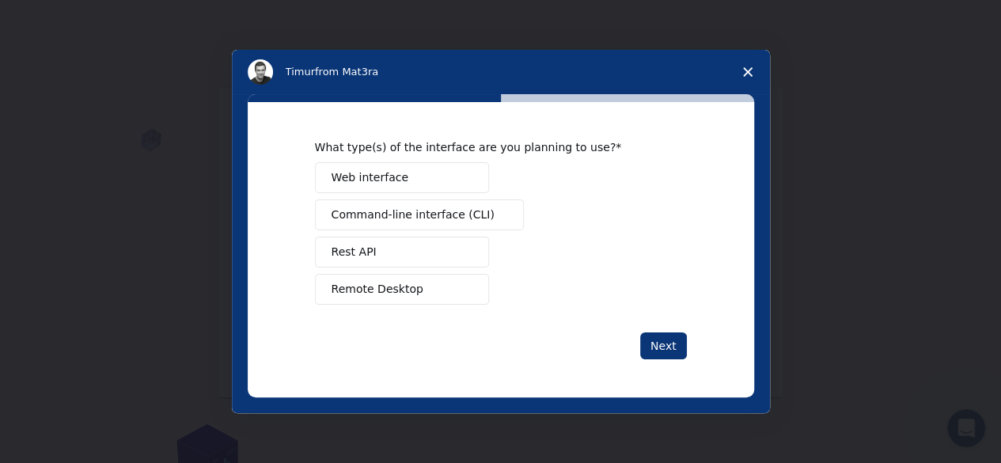
click at [446, 183] on button "Web interface" at bounding box center [402, 177] width 174 height 31
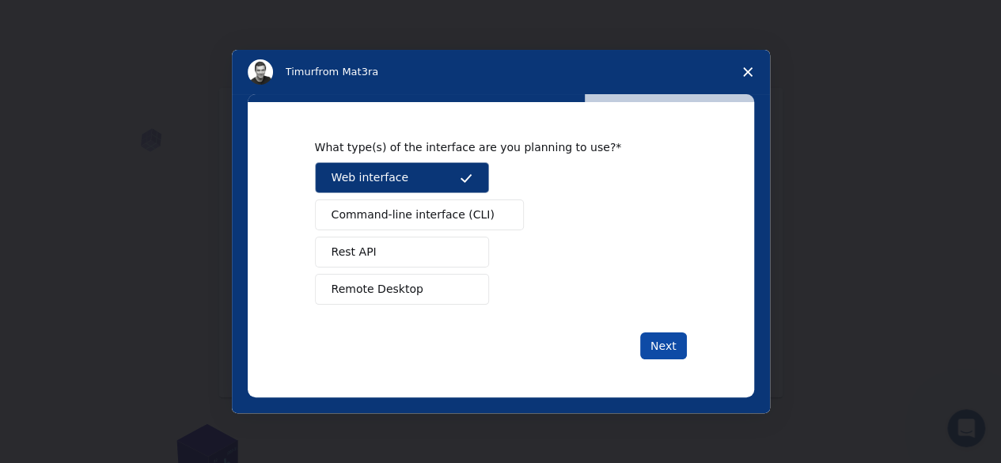
click at [664, 341] on button "Next" at bounding box center [663, 345] width 47 height 27
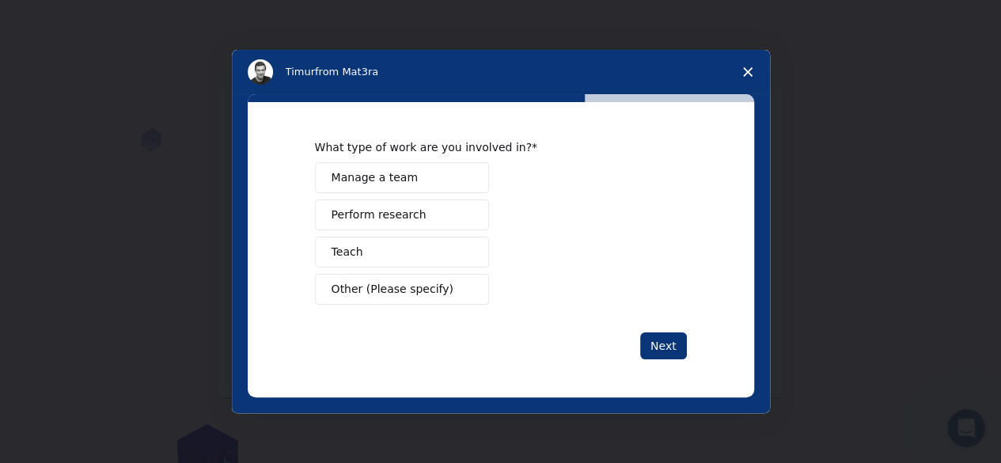
click at [383, 197] on div "Manage a team Perform research Teach Other (Please specify)" at bounding box center [501, 233] width 372 height 142
click at [383, 207] on span "Perform research" at bounding box center [379, 215] width 95 height 17
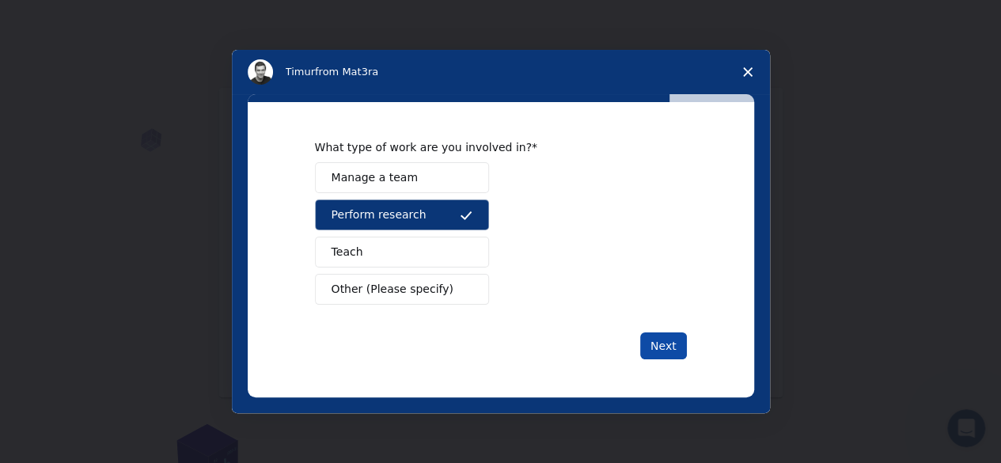
click at [657, 355] on button "Next" at bounding box center [663, 345] width 47 height 27
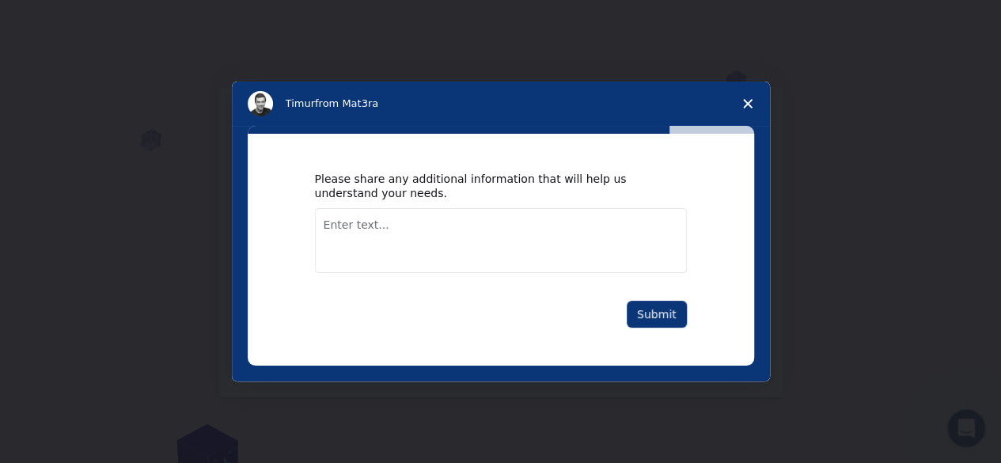
click at [525, 244] on textarea "Enter text..." at bounding box center [501, 240] width 372 height 65
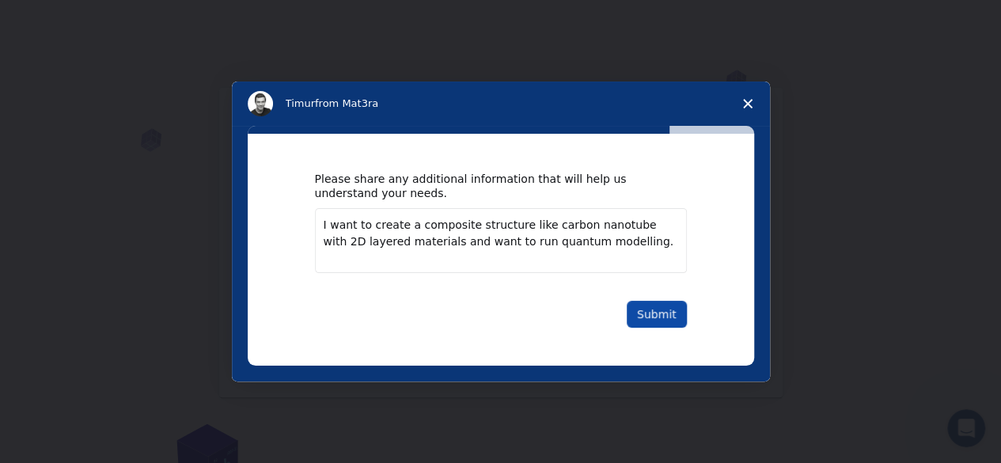
type textarea "I want to create a composite structure like carbon nanotube with 2D layered mat…"
click at [657, 308] on button "Submit" at bounding box center [657, 314] width 60 height 27
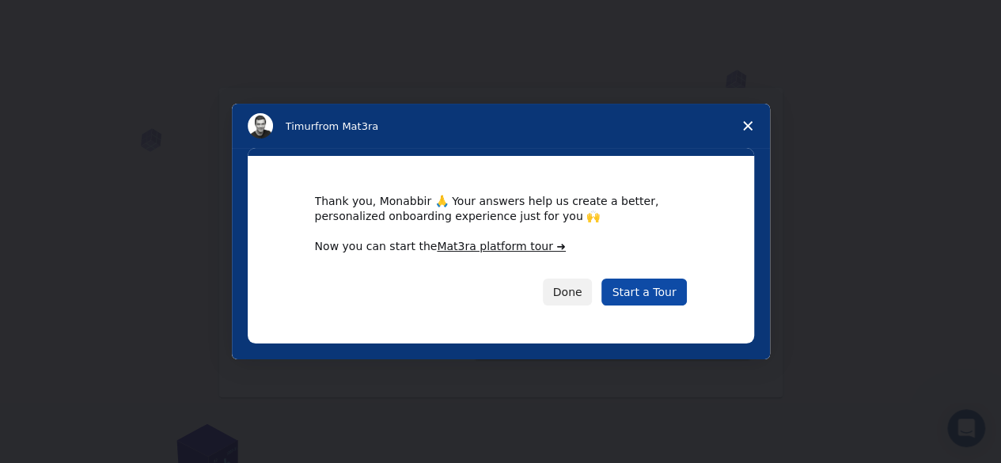
click at [649, 296] on link "Start a Tour" at bounding box center [643, 292] width 85 height 27
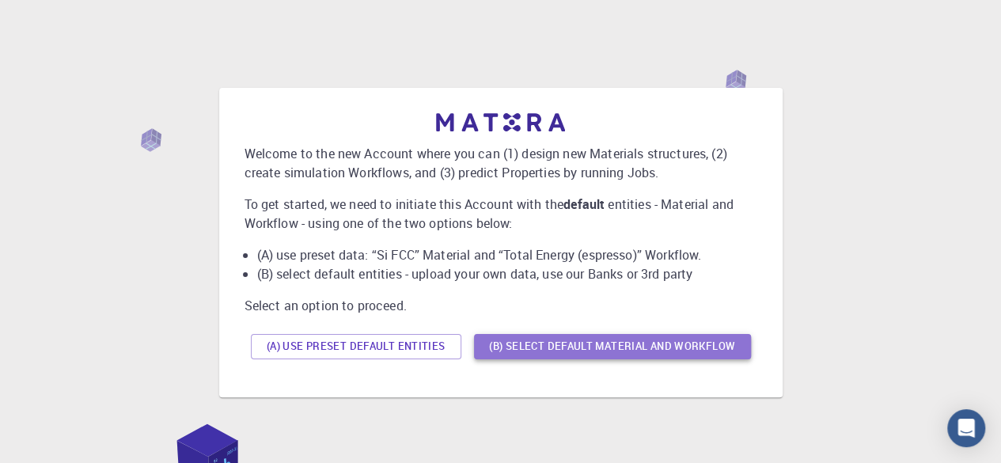
click at [513, 342] on button "(B) Select default material and workflow" at bounding box center [612, 346] width 277 height 25
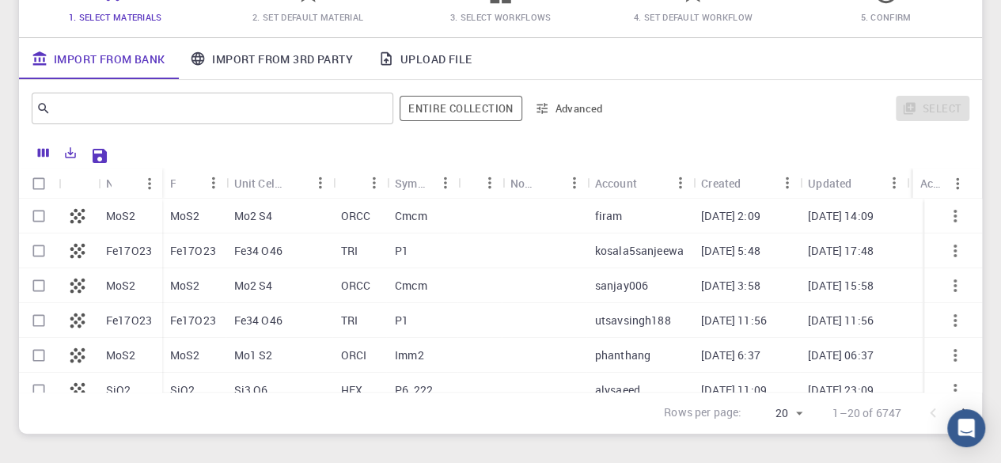
click at [127, 217] on p "MoS2" at bounding box center [121, 216] width 30 height 16
checkbox input "true"
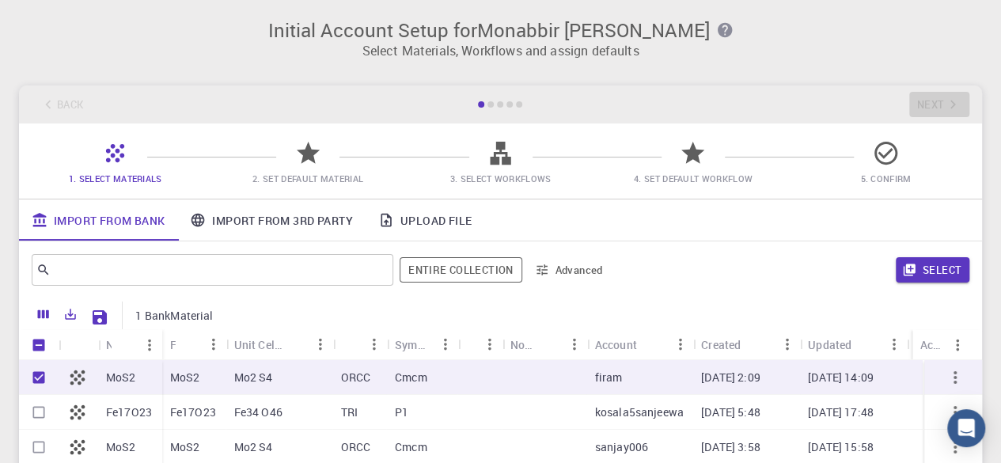
click at [486, 104] on div at bounding box center [499, 104] width 47 height 6
click at [308, 166] on icon at bounding box center [308, 153] width 28 height 28
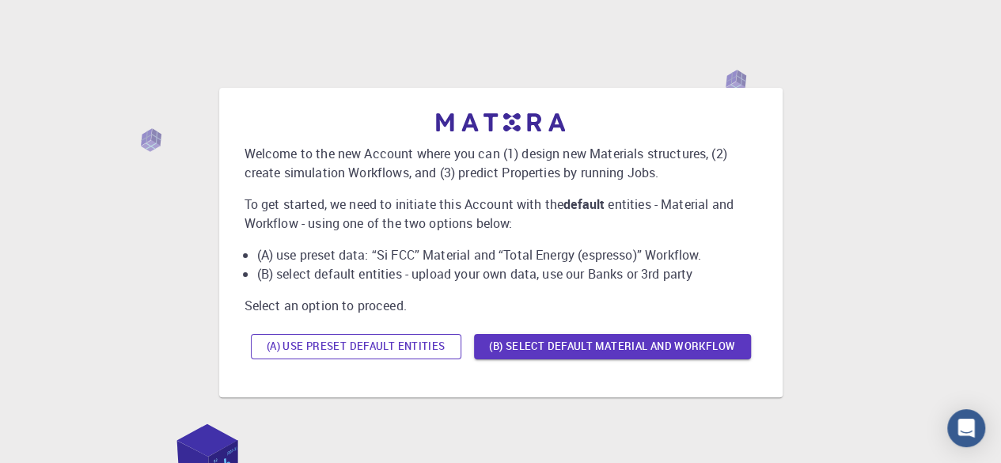
click at [370, 341] on button "(A) Use preset default entities" at bounding box center [356, 346] width 210 height 25
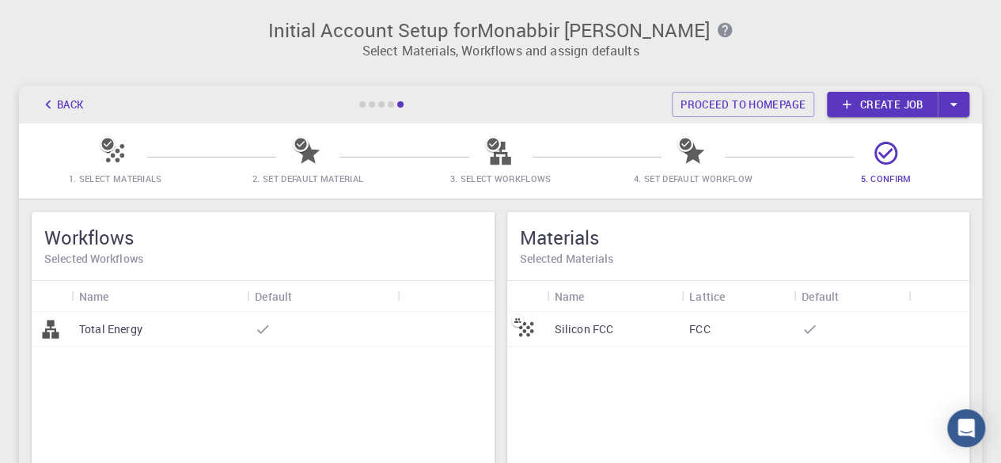
click at [339, 322] on div at bounding box center [322, 329] width 150 height 35
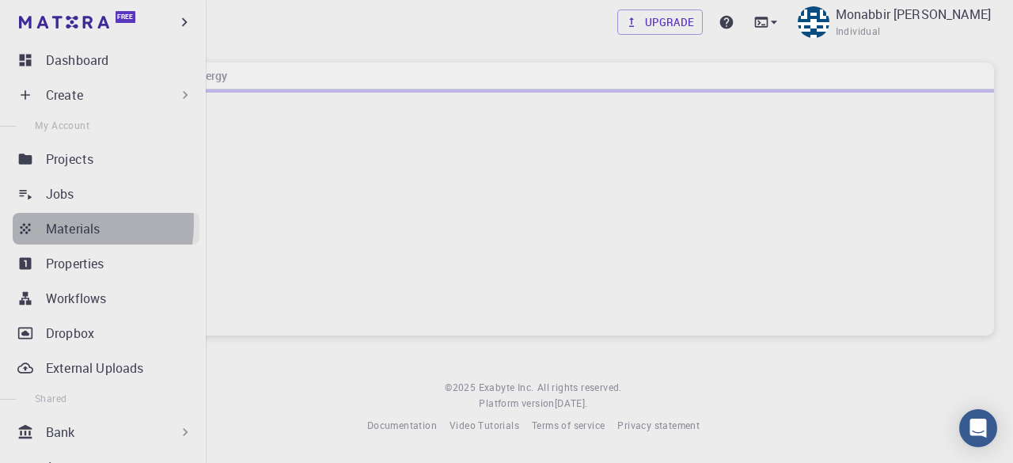
click at [51, 223] on p "Materials" at bounding box center [73, 228] width 54 height 19
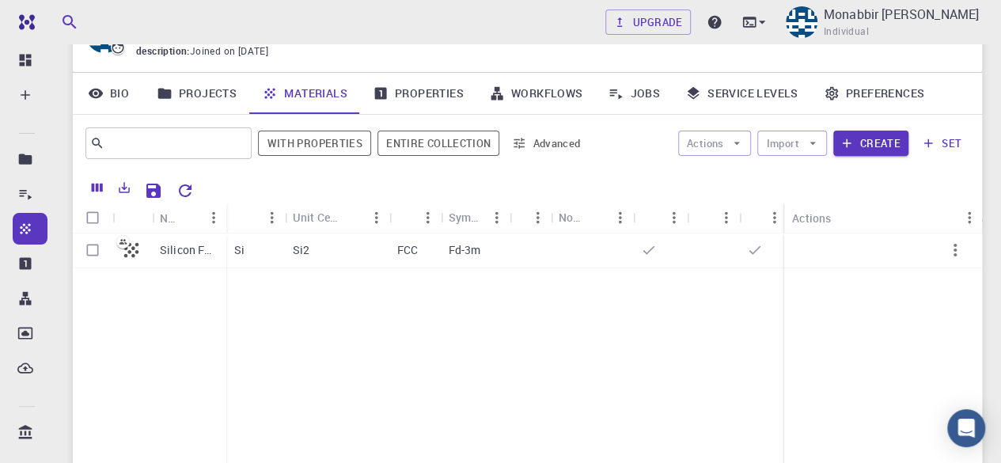
scroll to position [75, 0]
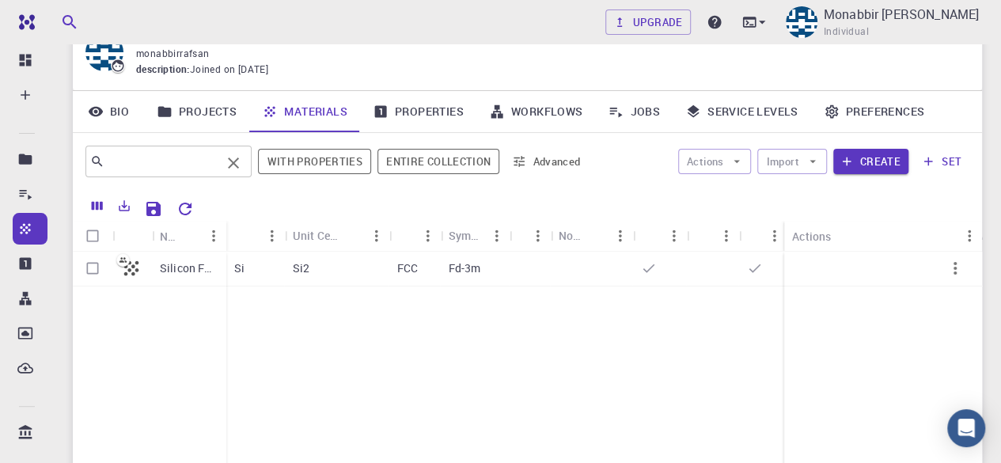
click at [223, 173] on div "​" at bounding box center [168, 162] width 166 height 32
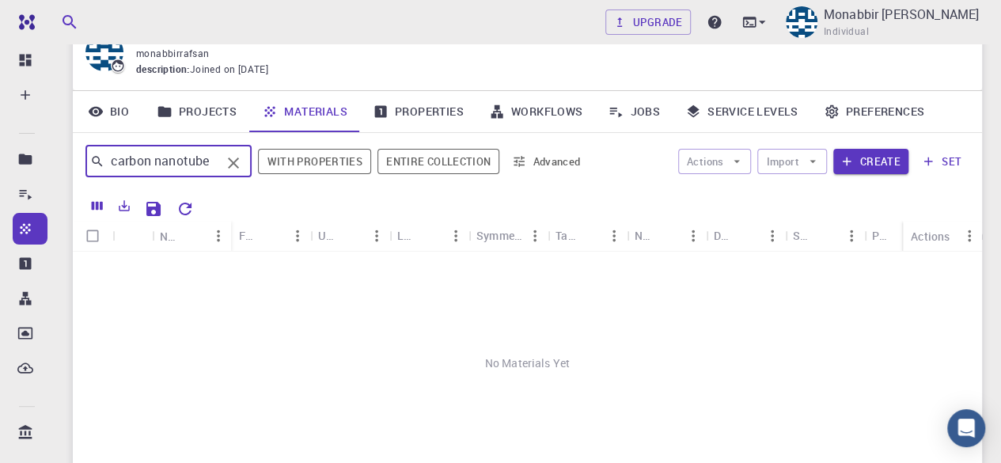
drag, startPoint x: 204, startPoint y: 154, endPoint x: 93, endPoint y: 173, distance: 112.4
click at [93, 173] on div "carbon nanotube ​" at bounding box center [168, 162] width 166 height 32
type input "e"
type input "zinc oxide"
click at [243, 171] on icon "Clear" at bounding box center [233, 162] width 19 height 19
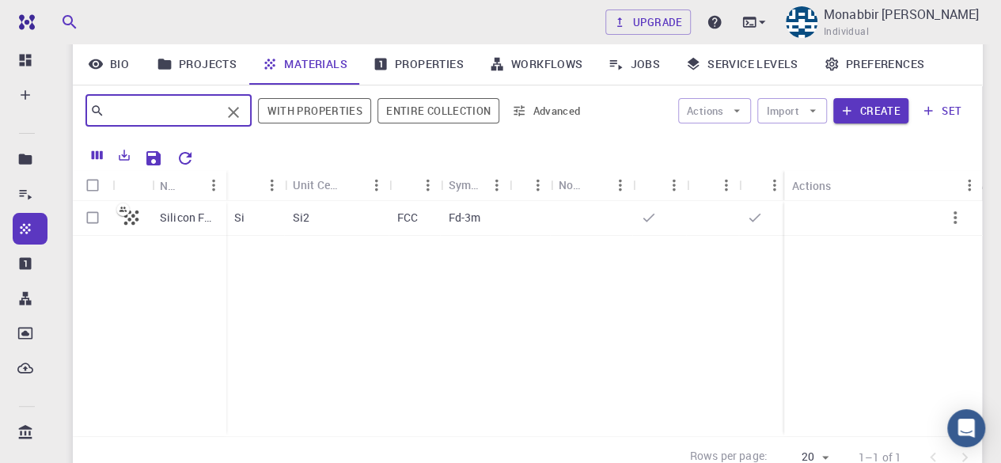
scroll to position [123, 0]
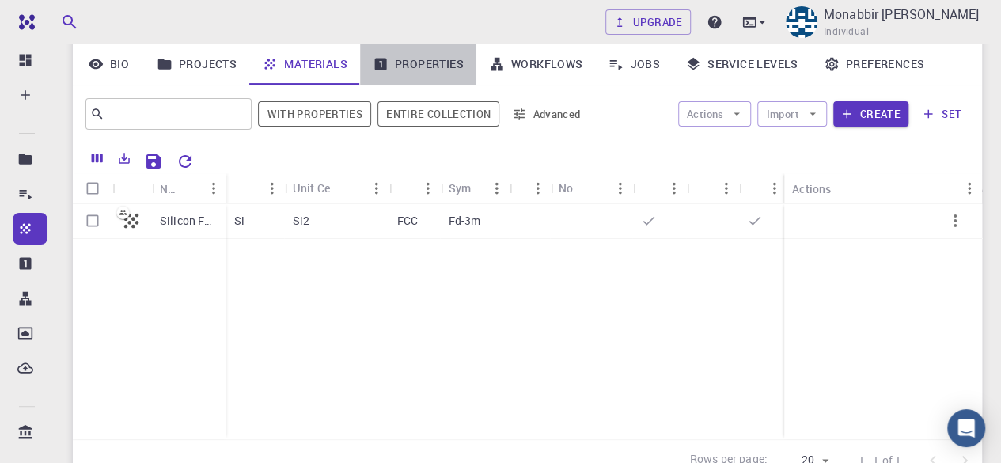
click at [405, 61] on link "Properties" at bounding box center [418, 64] width 116 height 41
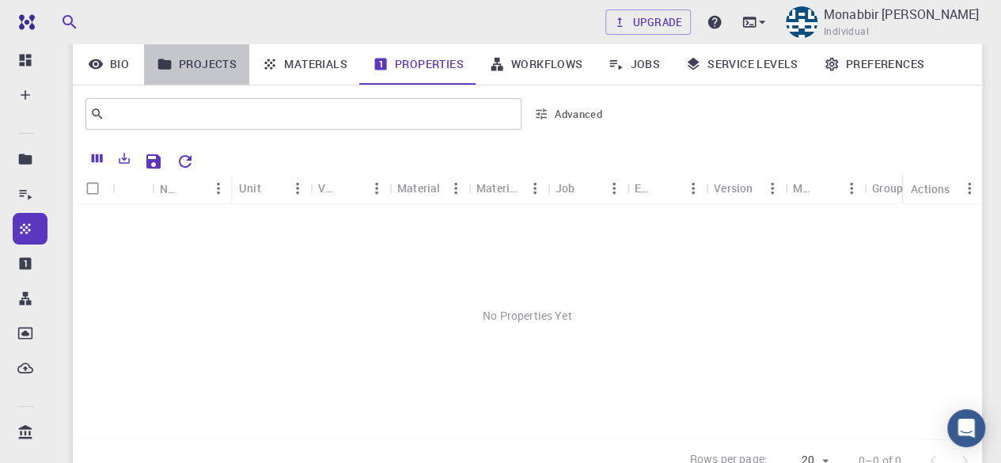
click at [225, 61] on link "Projects" at bounding box center [196, 64] width 105 height 41
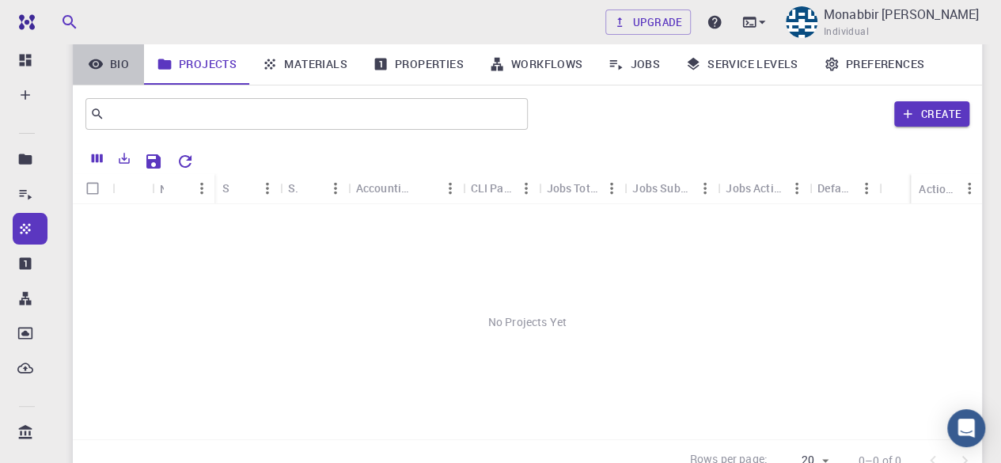
click at [124, 67] on link "Bio" at bounding box center [108, 64] width 71 height 41
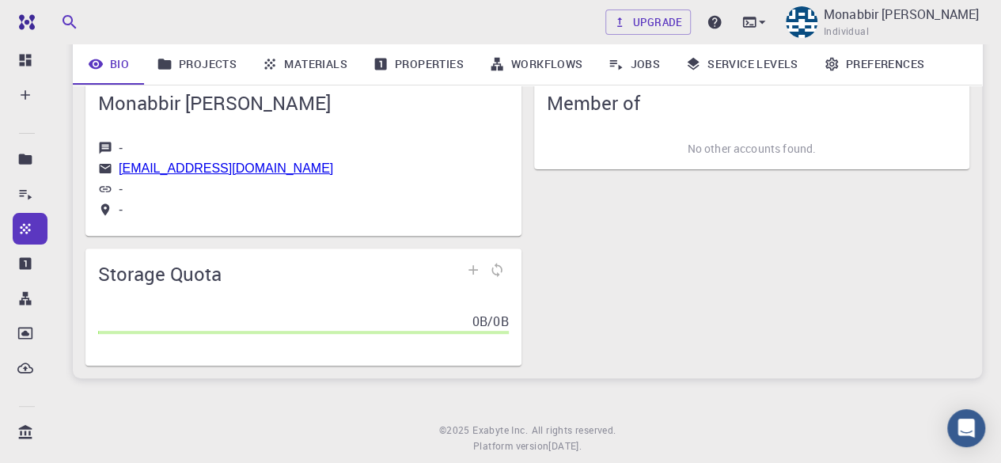
scroll to position [143, 0]
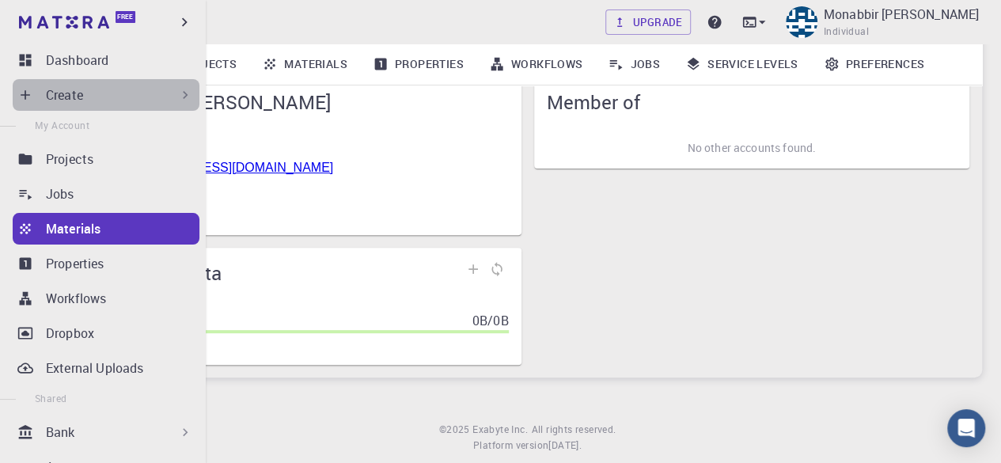
click at [146, 82] on div "Create" at bounding box center [106, 95] width 187 height 32
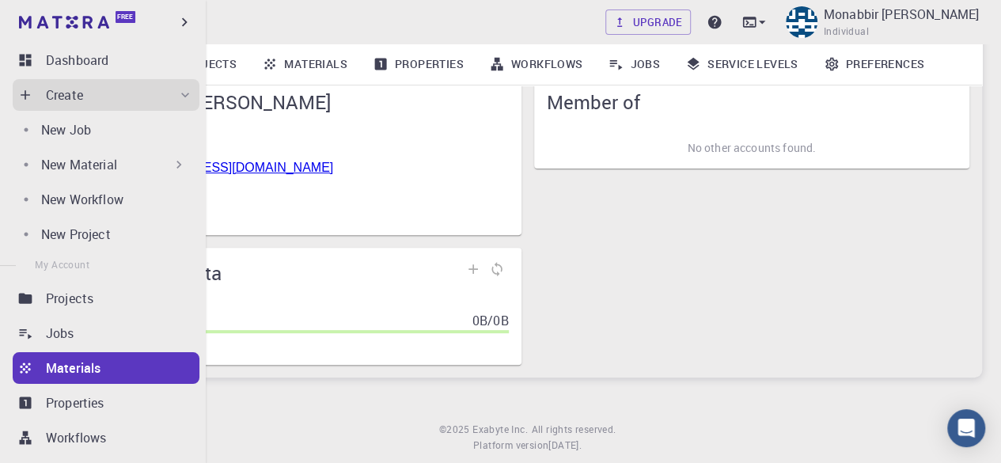
click at [106, 165] on p "New Material" at bounding box center [79, 164] width 76 height 19
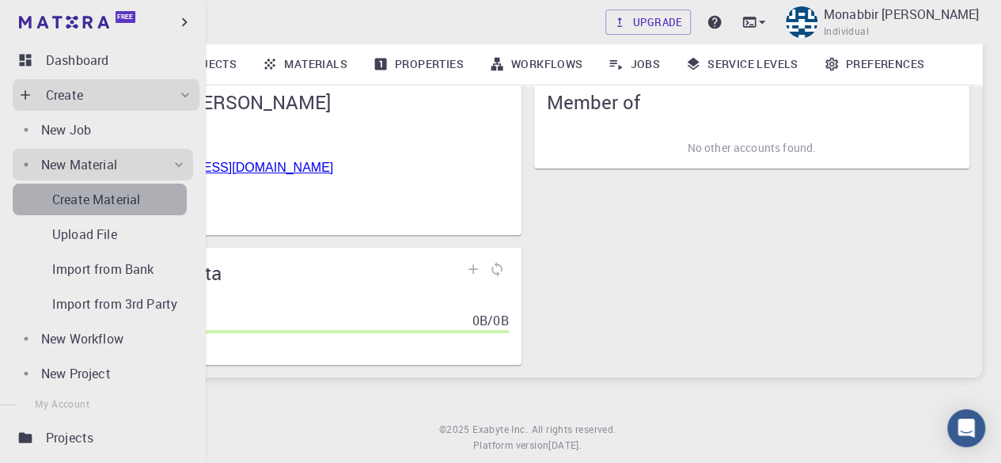
click at [109, 203] on p "Create Material" at bounding box center [96, 199] width 88 height 19
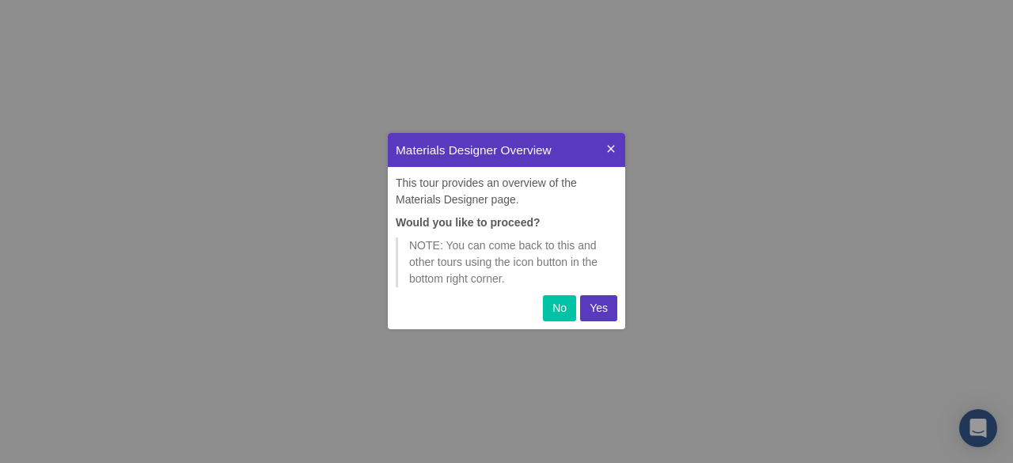
scroll to position [184, 225]
click at [597, 302] on p "Yes" at bounding box center [598, 308] width 18 height 17
